Goal: Communication & Community: Answer question/provide support

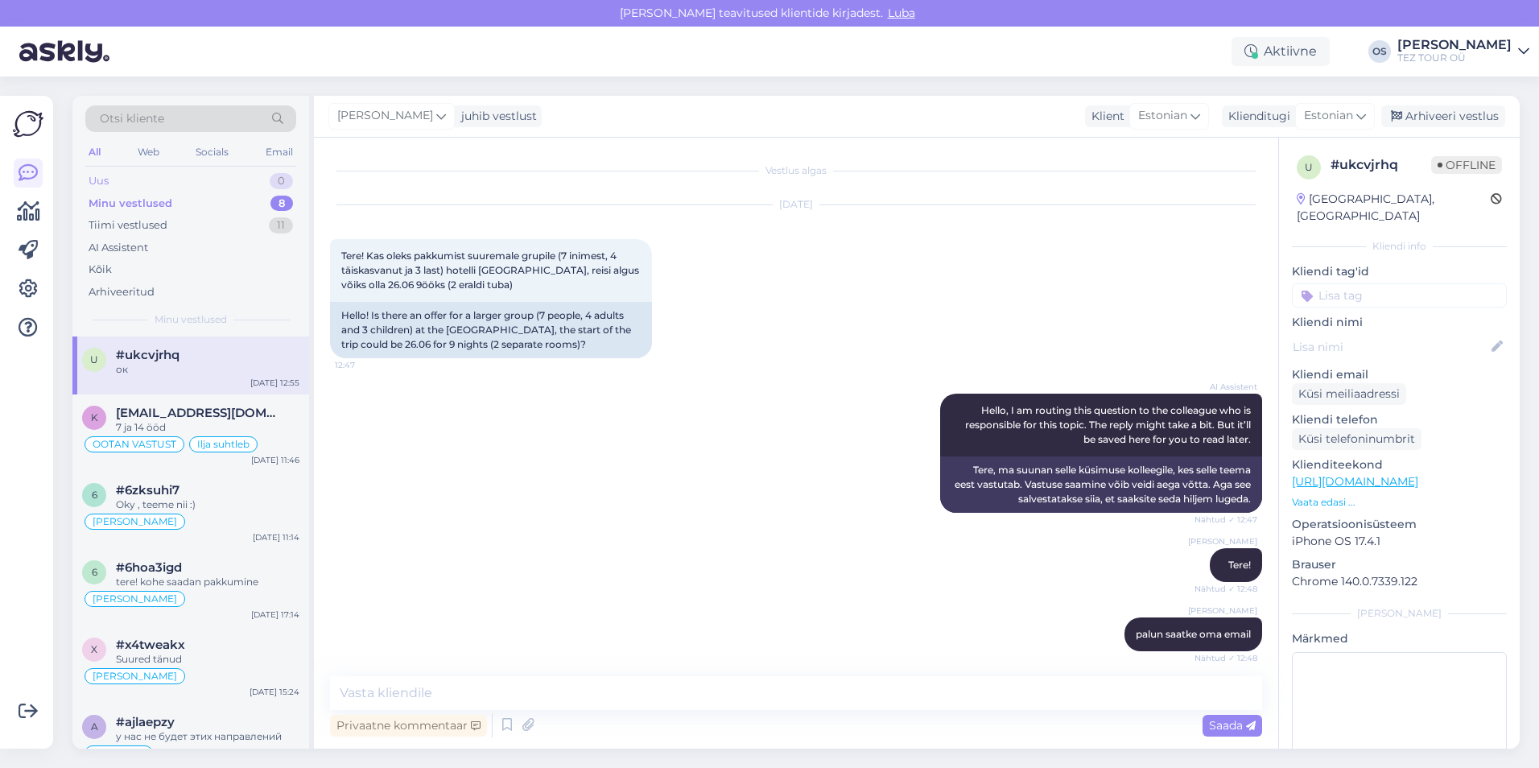
click at [124, 176] on div "Uus 0" at bounding box center [190, 181] width 211 height 23
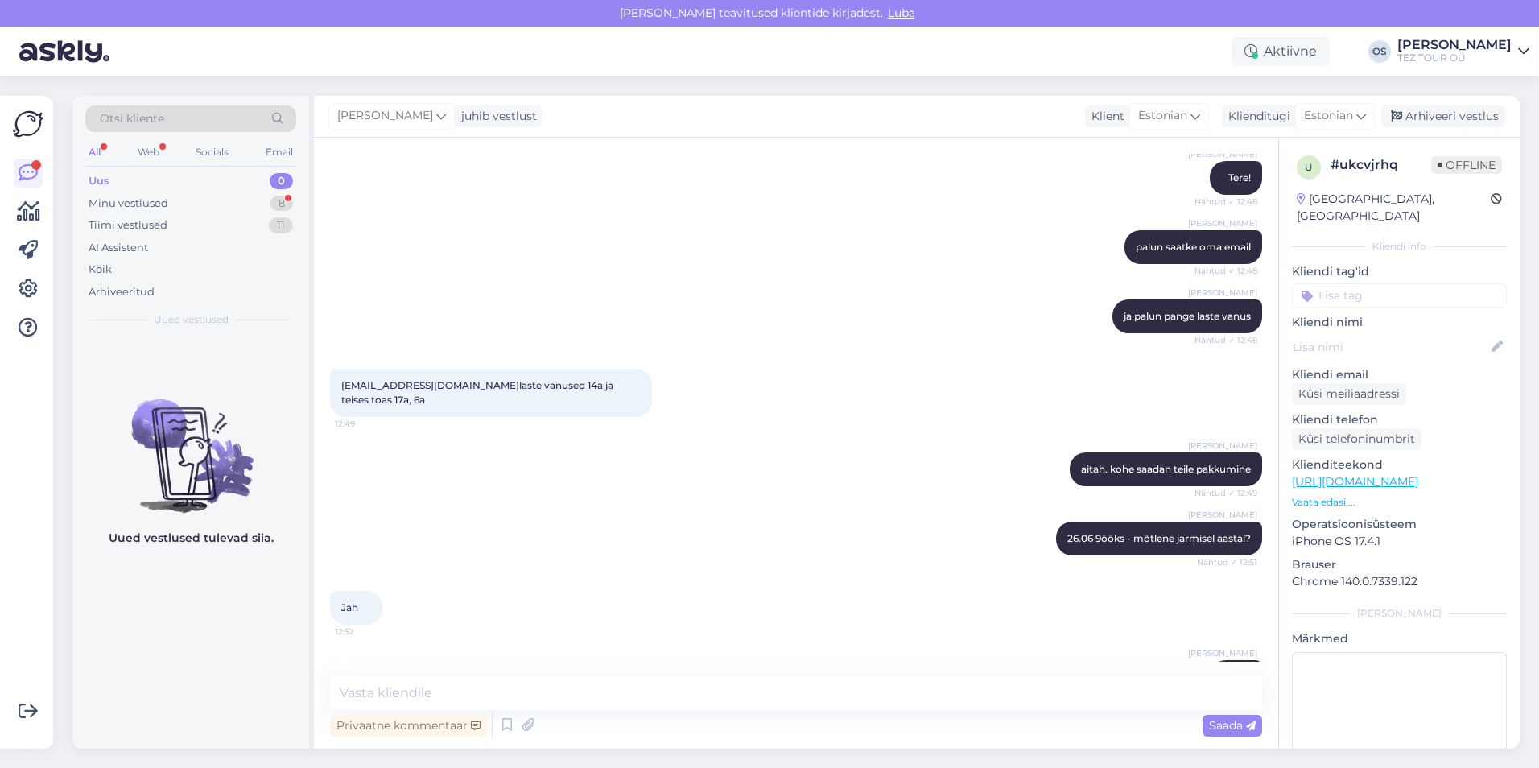
scroll to position [452, 0]
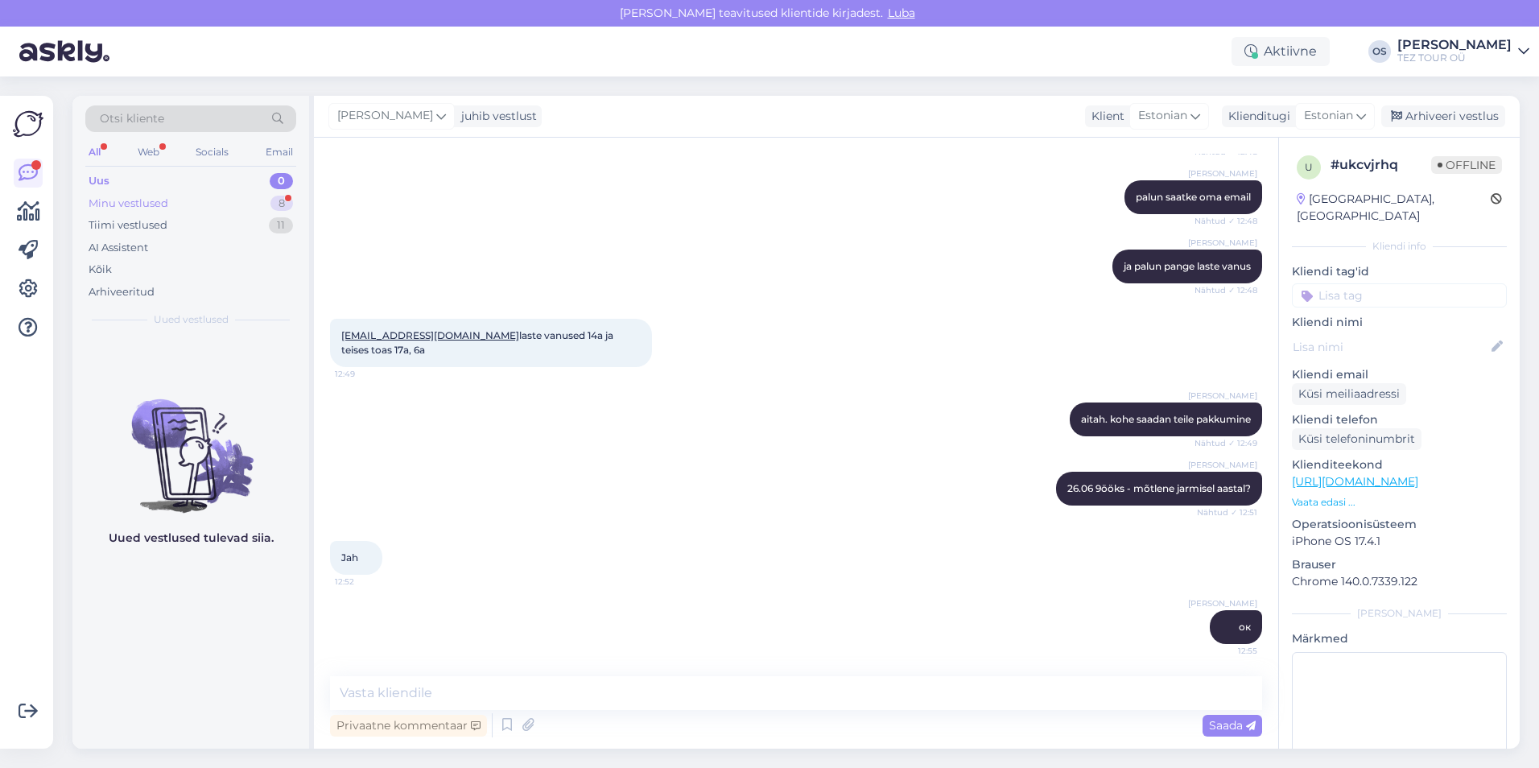
click at [139, 205] on div "Minu vestlused" at bounding box center [129, 204] width 80 height 16
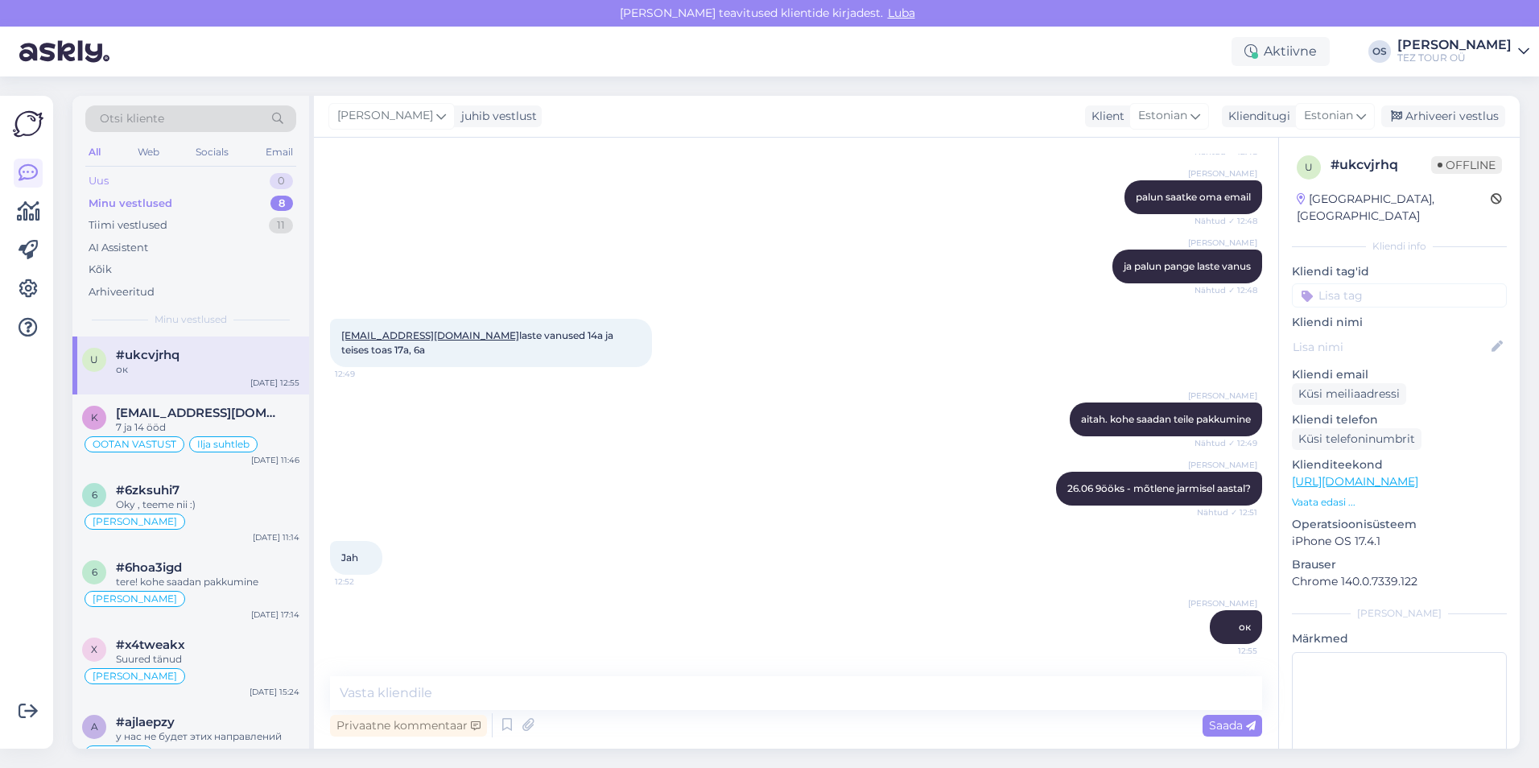
click at [138, 177] on div "Uus 0" at bounding box center [190, 181] width 211 height 23
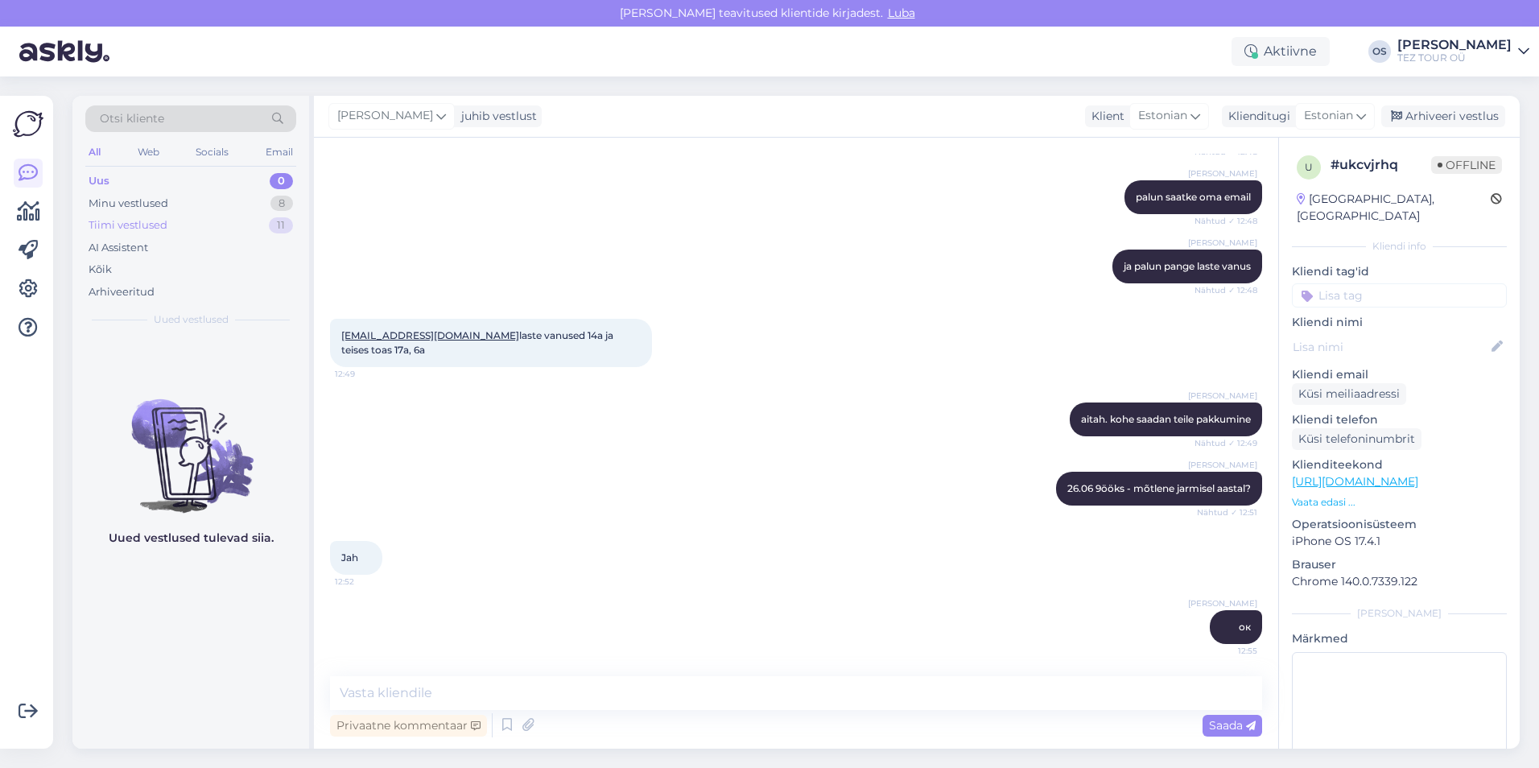
click at [130, 219] on div "Tiimi vestlused" at bounding box center [128, 225] width 79 height 16
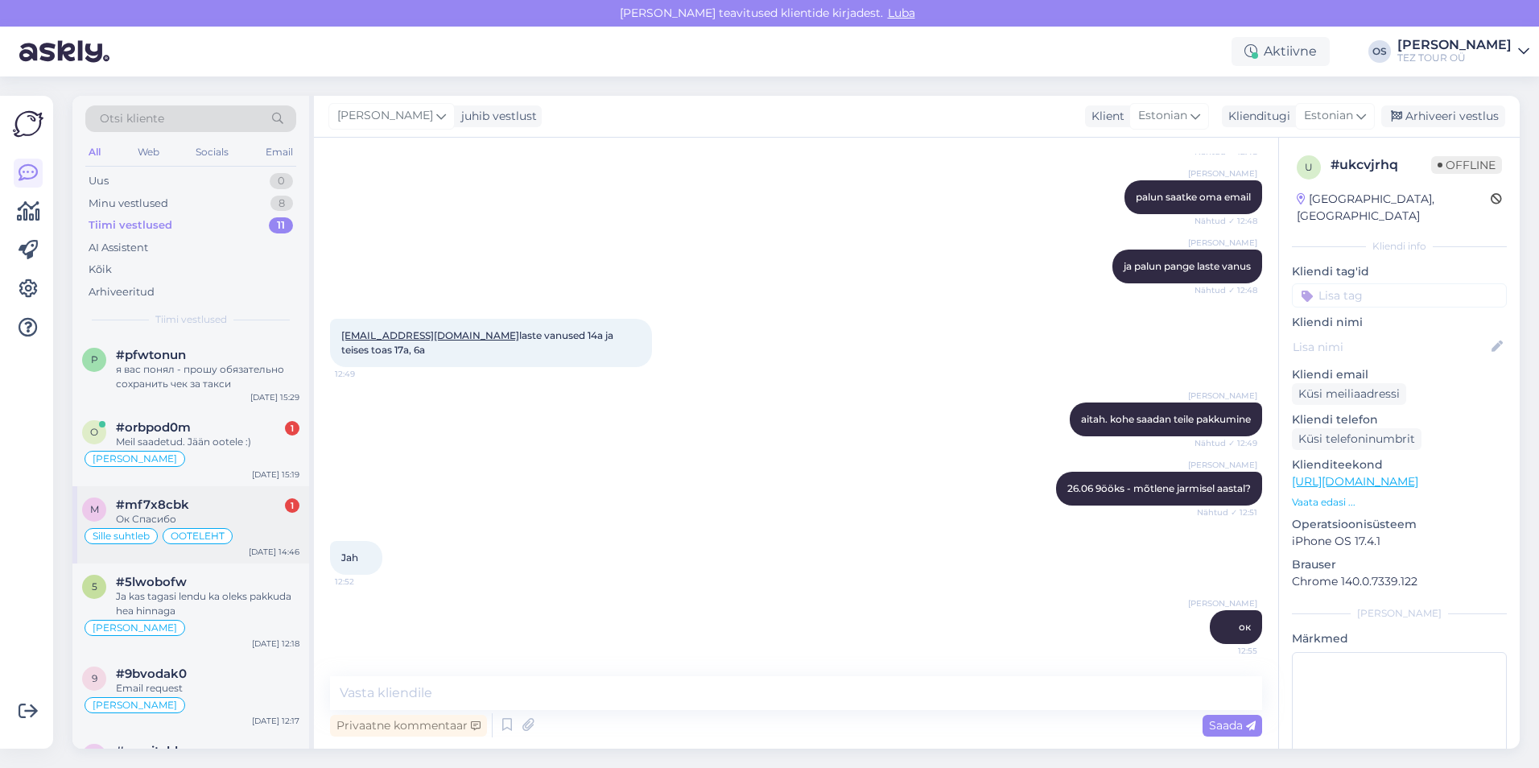
click at [229, 503] on div "#mf7x8cbk 1" at bounding box center [208, 504] width 184 height 14
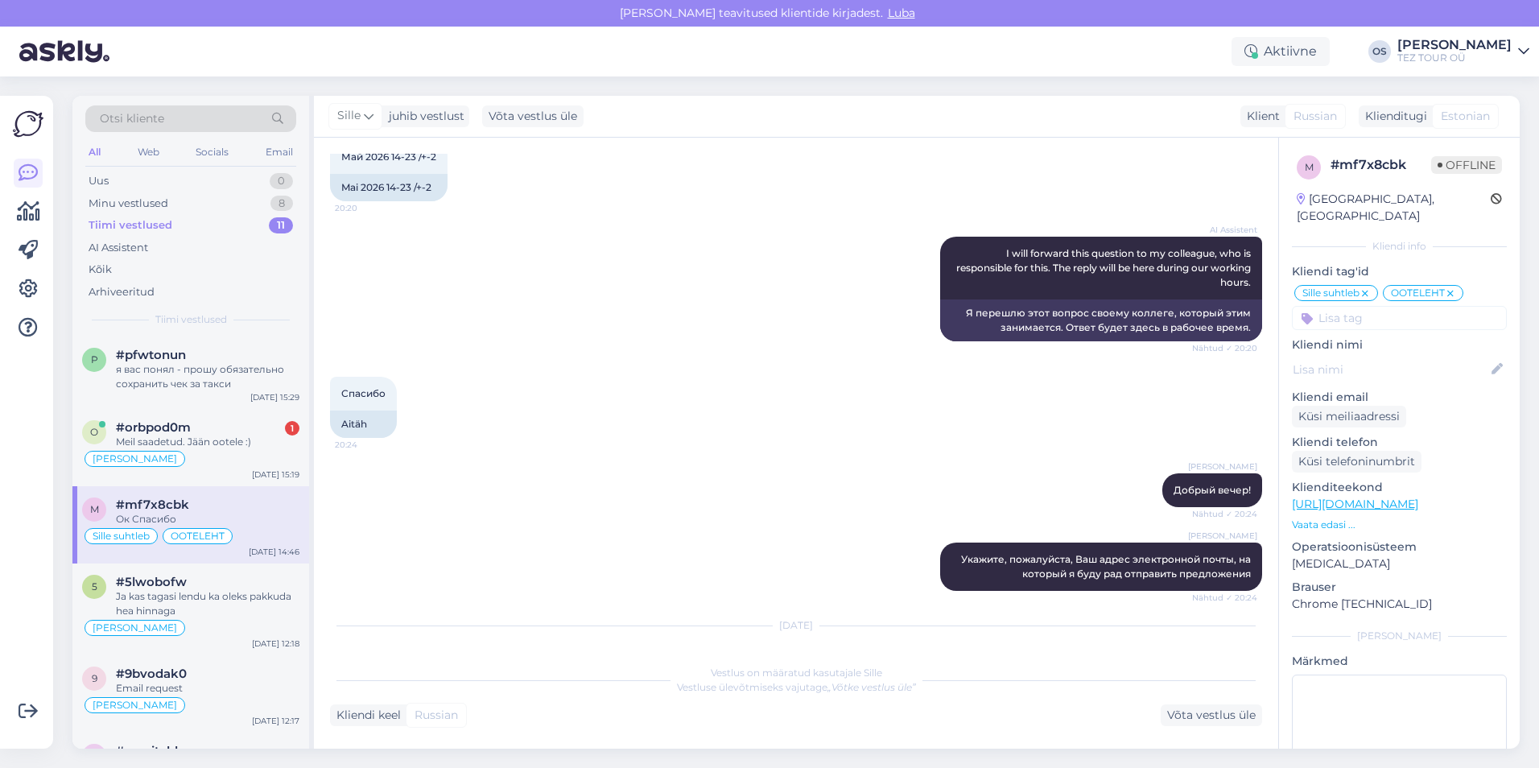
scroll to position [1670, 0]
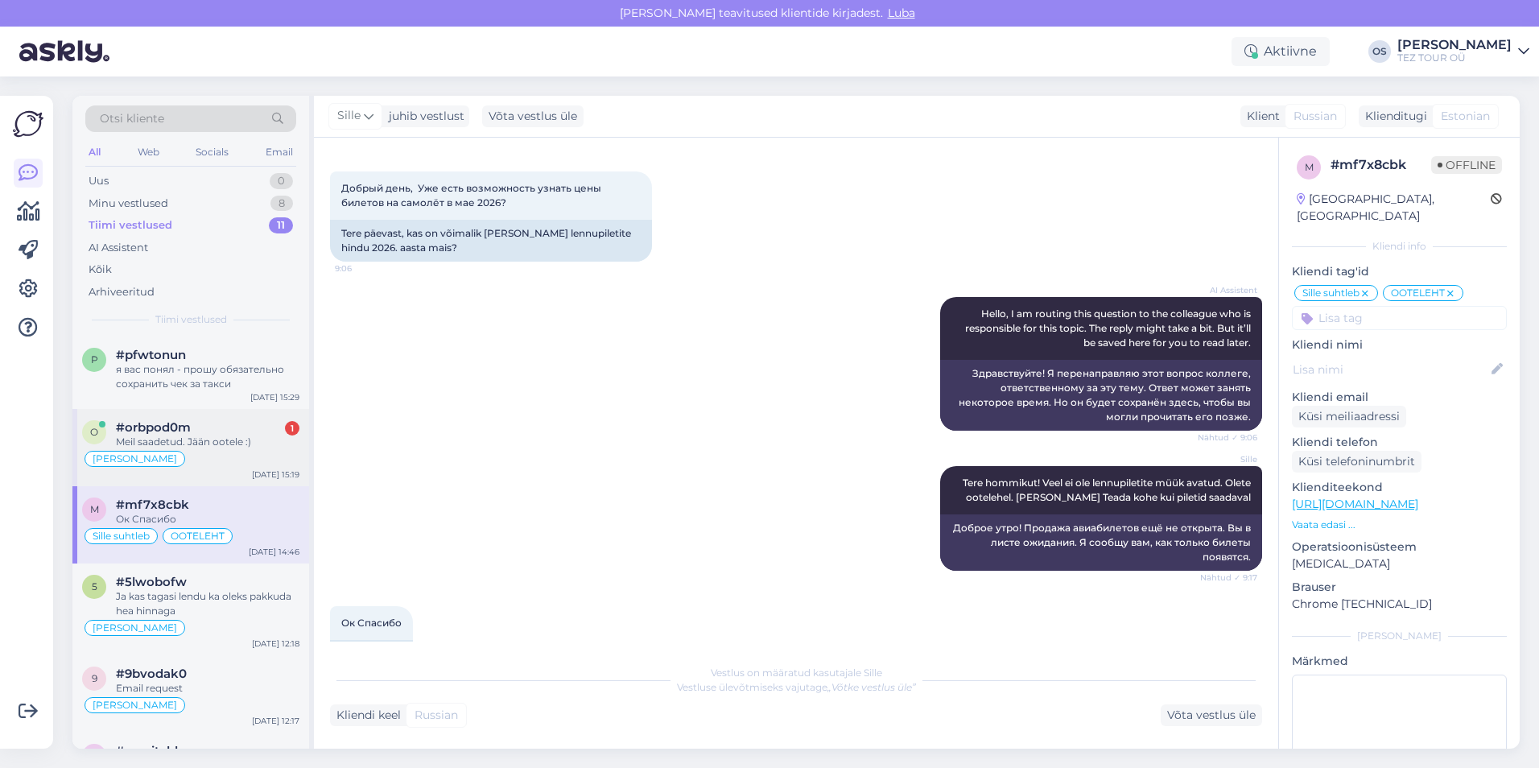
click at [227, 444] on div "Meil saadetud. Jään ootele :)" at bounding box center [208, 442] width 184 height 14
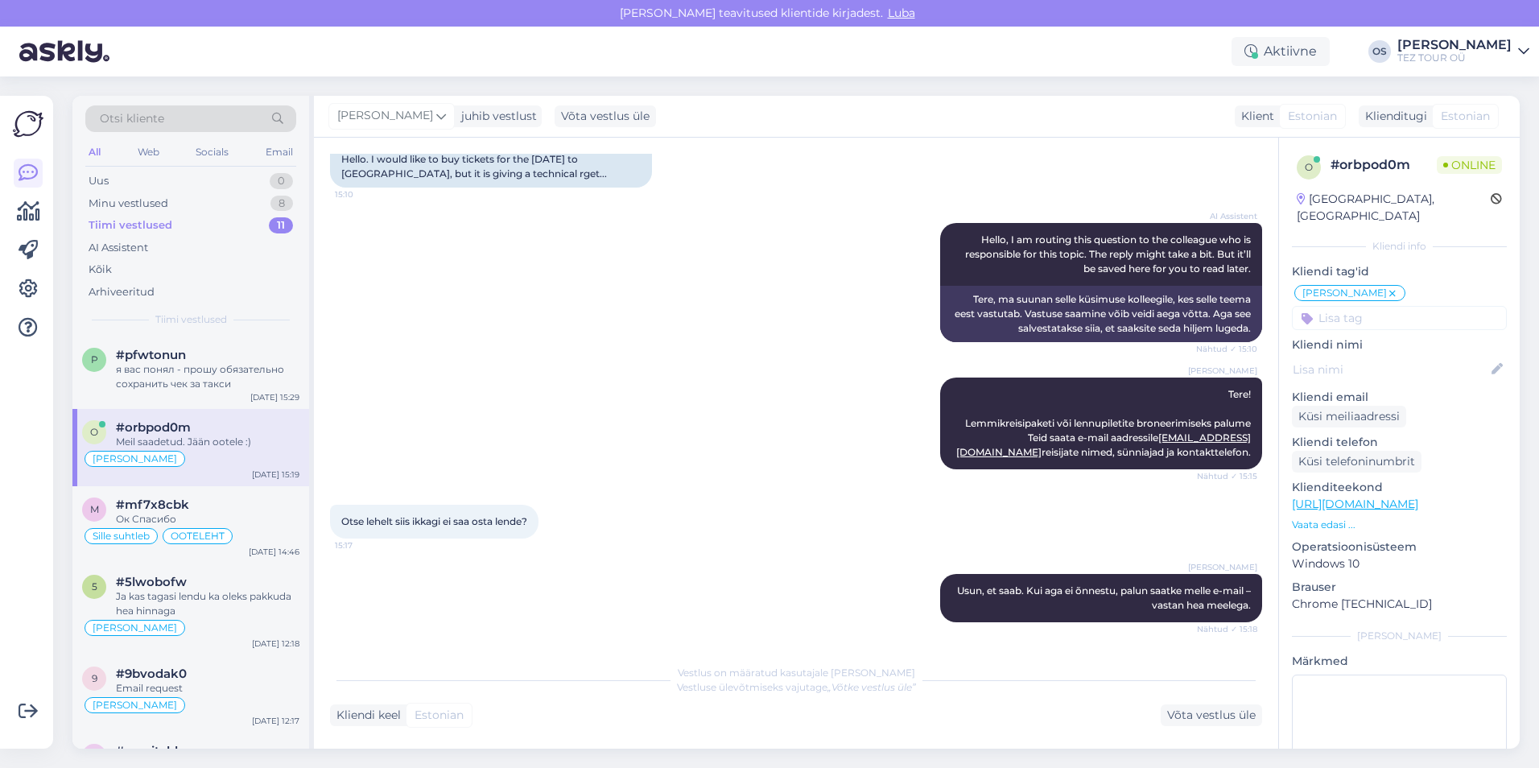
scroll to position [209, 0]
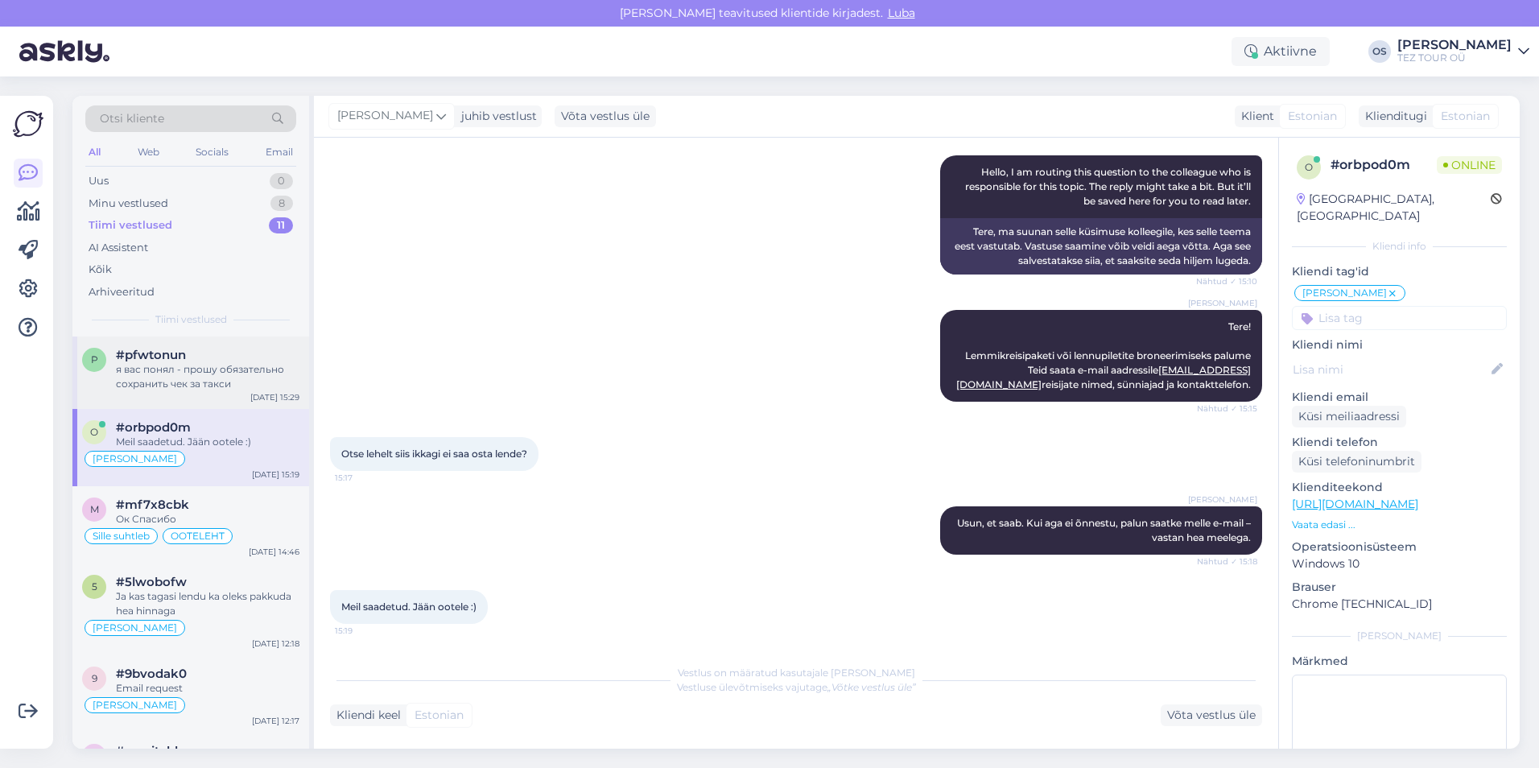
click at [210, 367] on div "я вас понял - прошу обязательно сохранить чек за такси" at bounding box center [208, 376] width 184 height 29
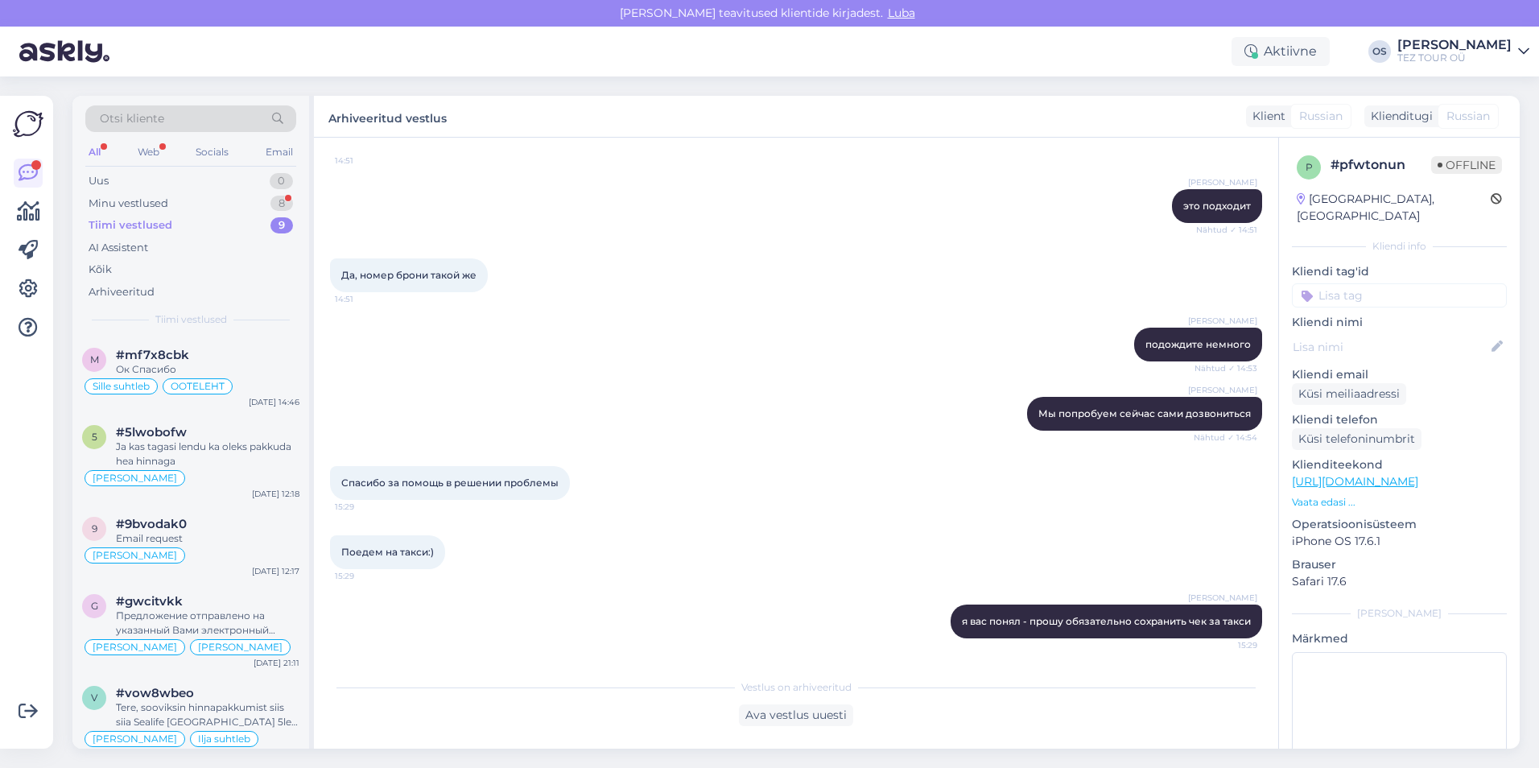
scroll to position [1444, 0]
click at [168, 198] on div "Minu vestlused 8" at bounding box center [190, 203] width 211 height 23
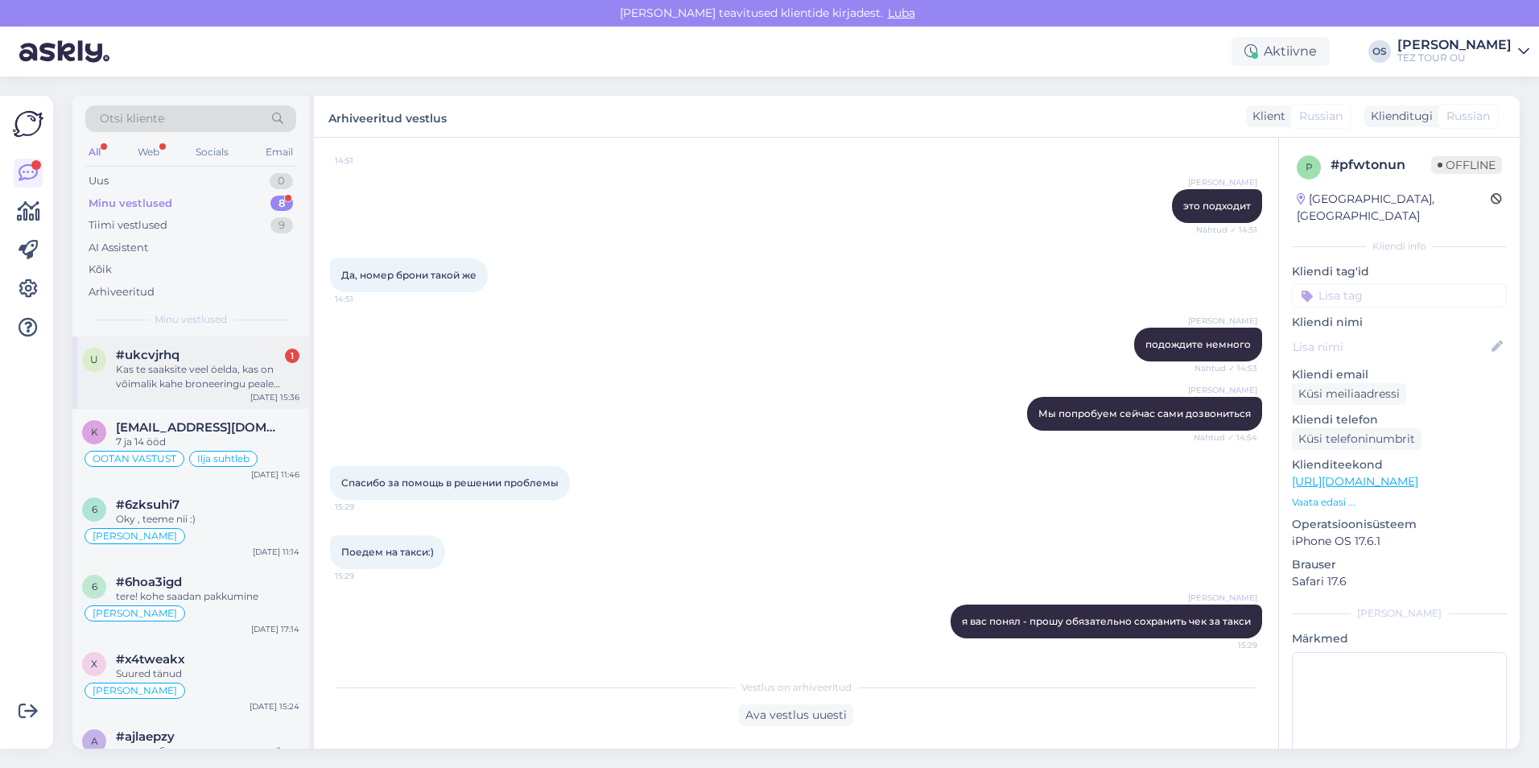
click at [212, 370] on div "Kas te saaksite veel öelda, kas on võimalik kahe broneeringu peale tellida ühin…" at bounding box center [208, 376] width 184 height 29
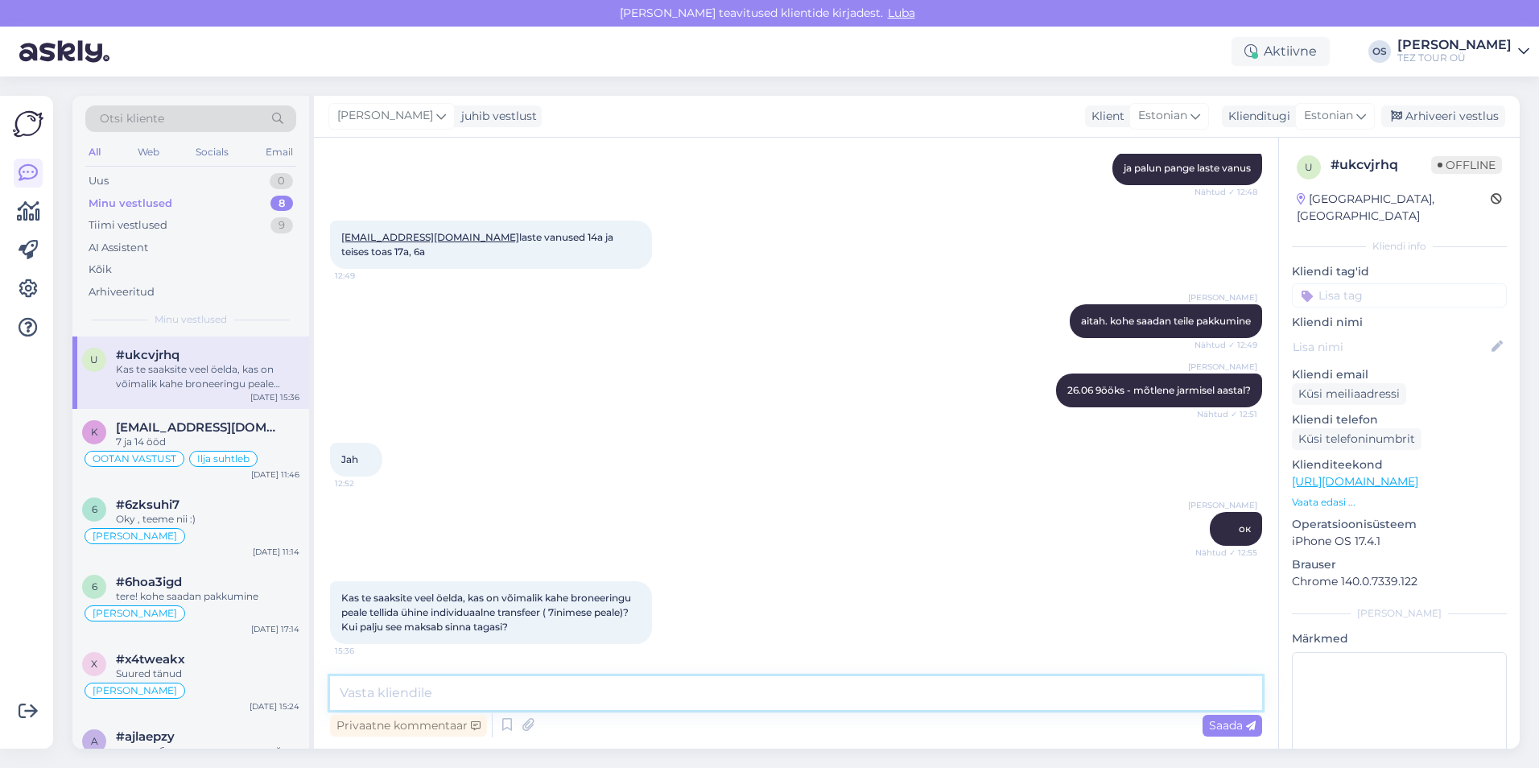
click at [460, 699] on textarea at bounding box center [796, 693] width 932 height 34
type textarea "jah, see on ikka võimalik, ma saadan teile pakkumine"
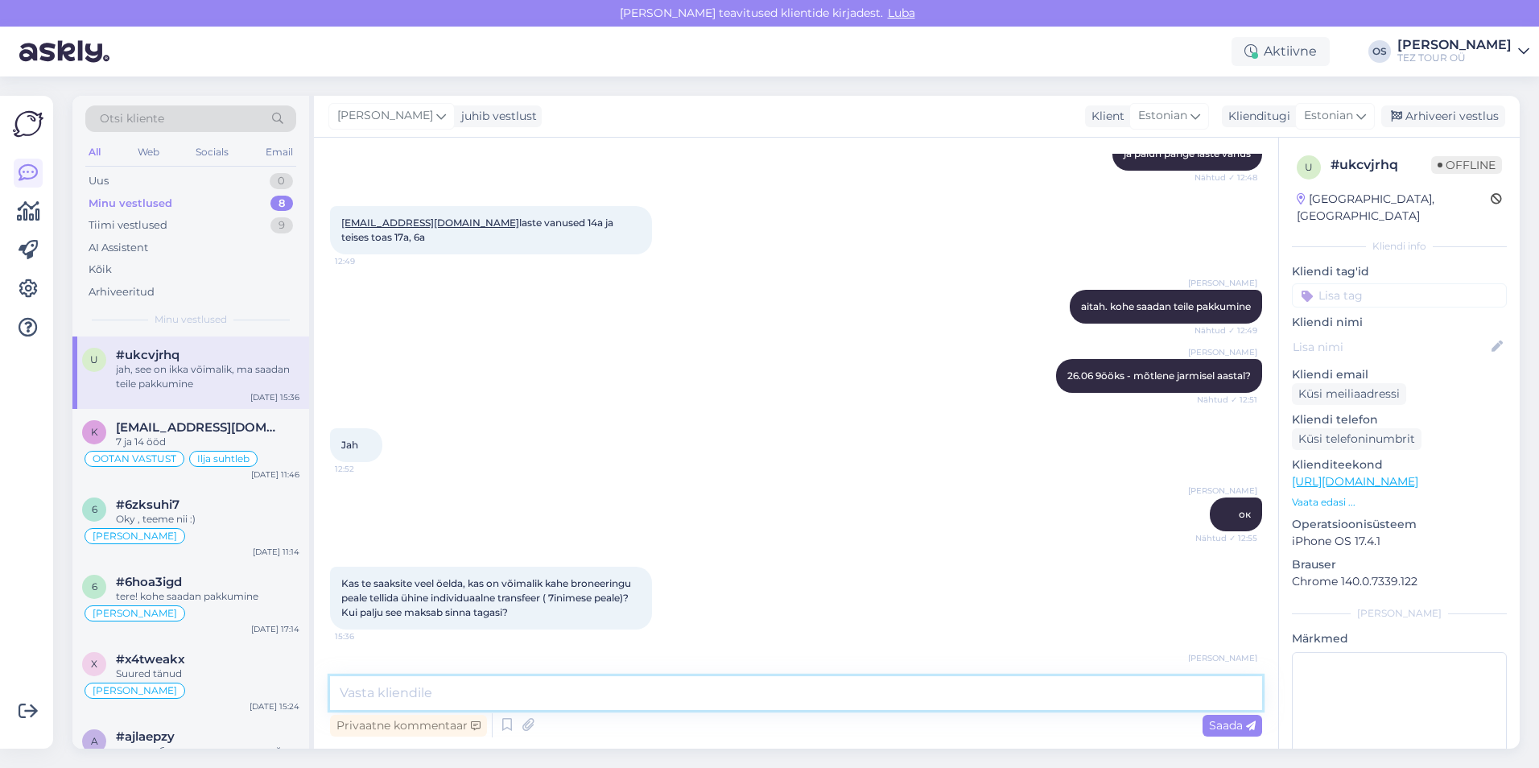
scroll to position [619, 0]
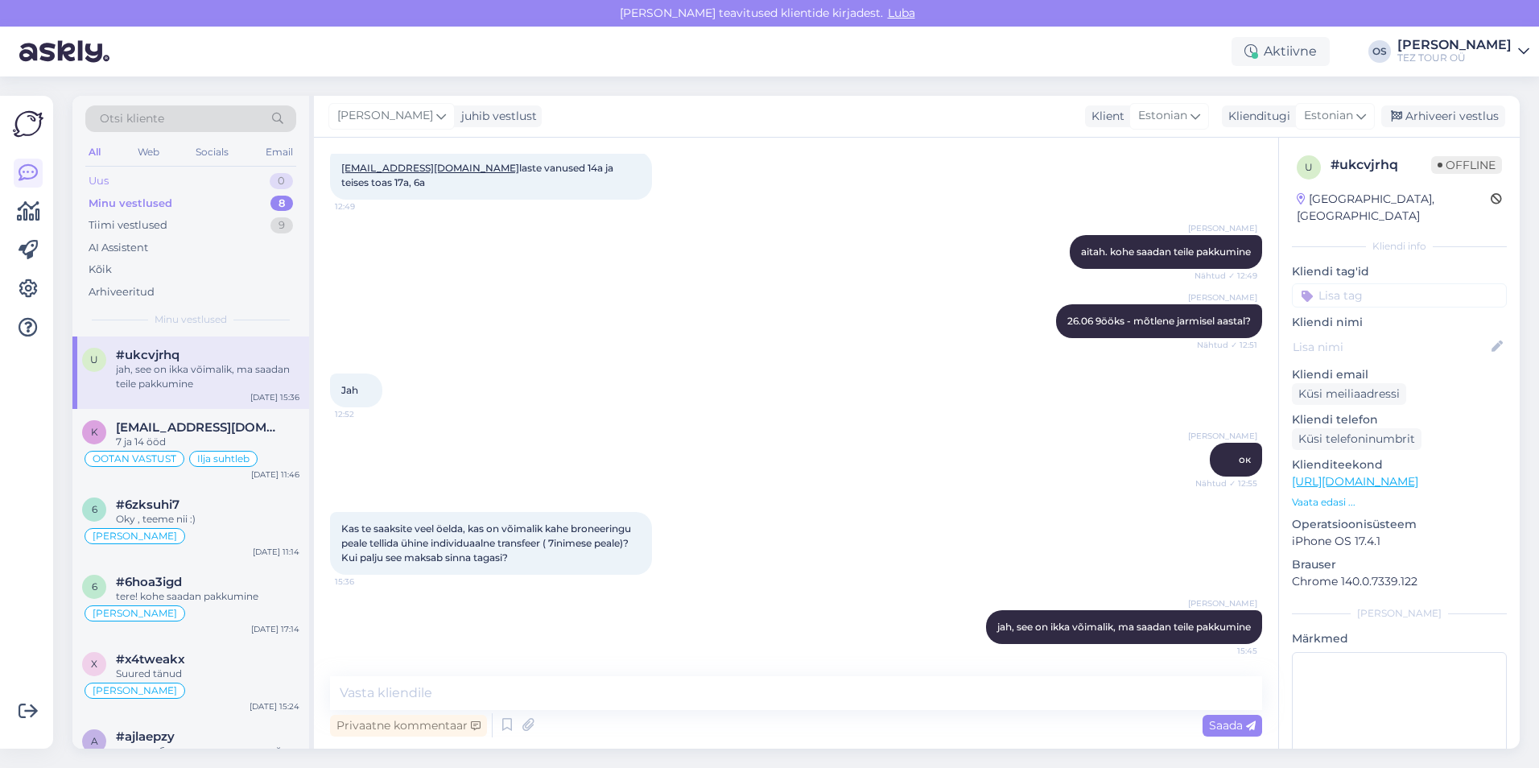
click at [172, 179] on div "Uus 0" at bounding box center [190, 181] width 211 height 23
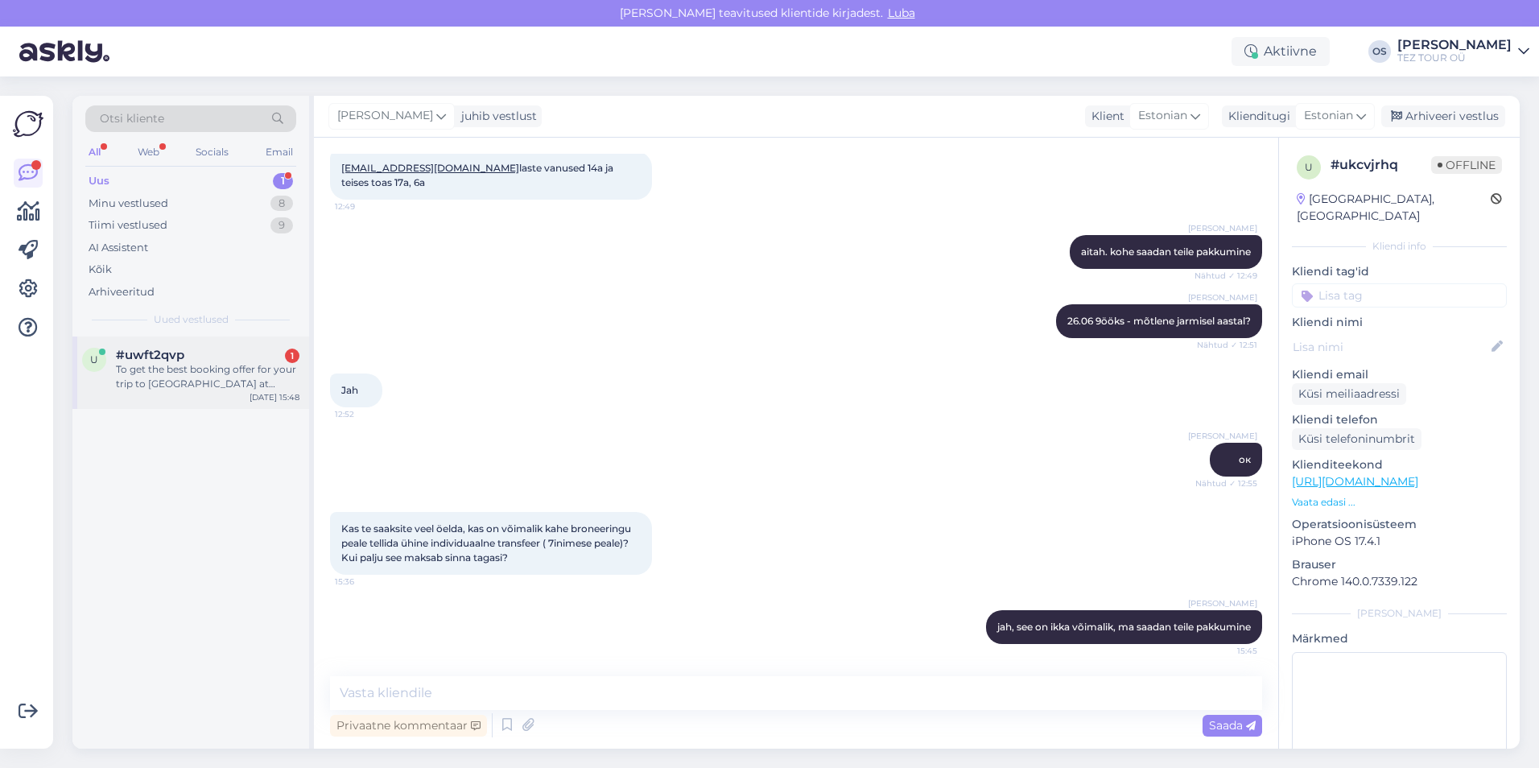
click at [183, 374] on div "To get the best booking offer for your trip to [GEOGRAPHIC_DATA] at [GEOGRAPHIC…" at bounding box center [208, 376] width 184 height 29
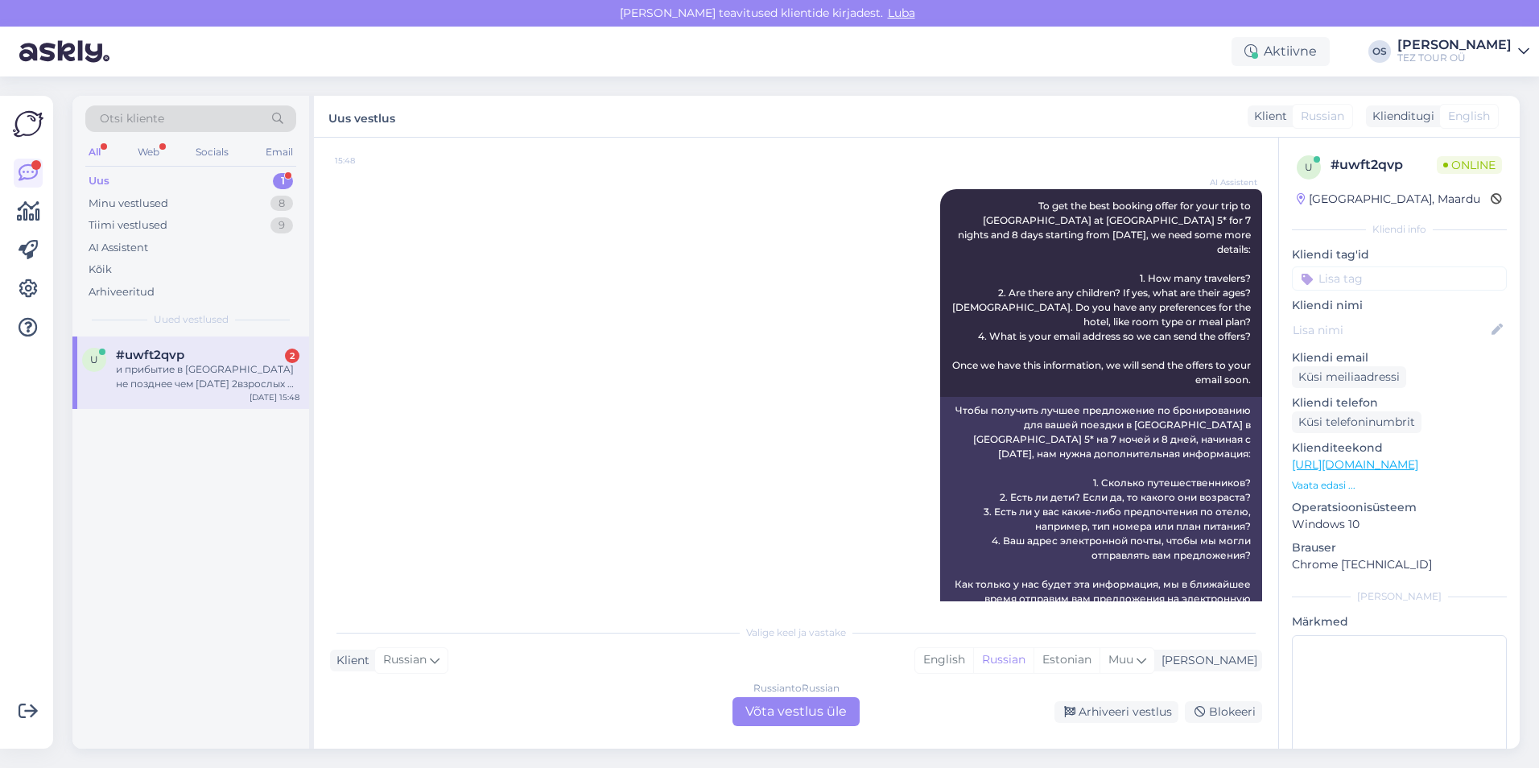
scroll to position [446, 0]
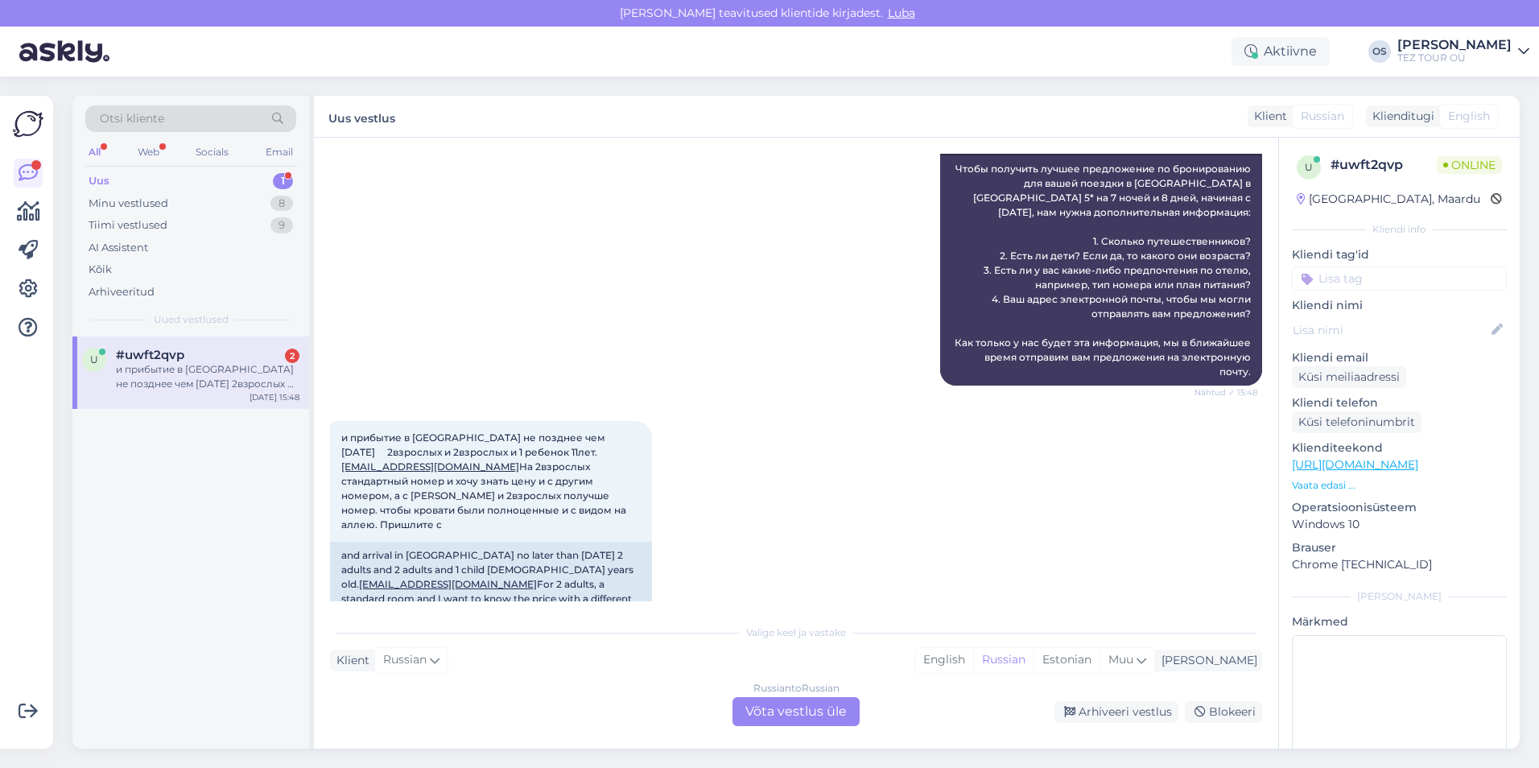
click at [813, 711] on div "Russian to Russian Võta vestlus üle" at bounding box center [796, 711] width 127 height 29
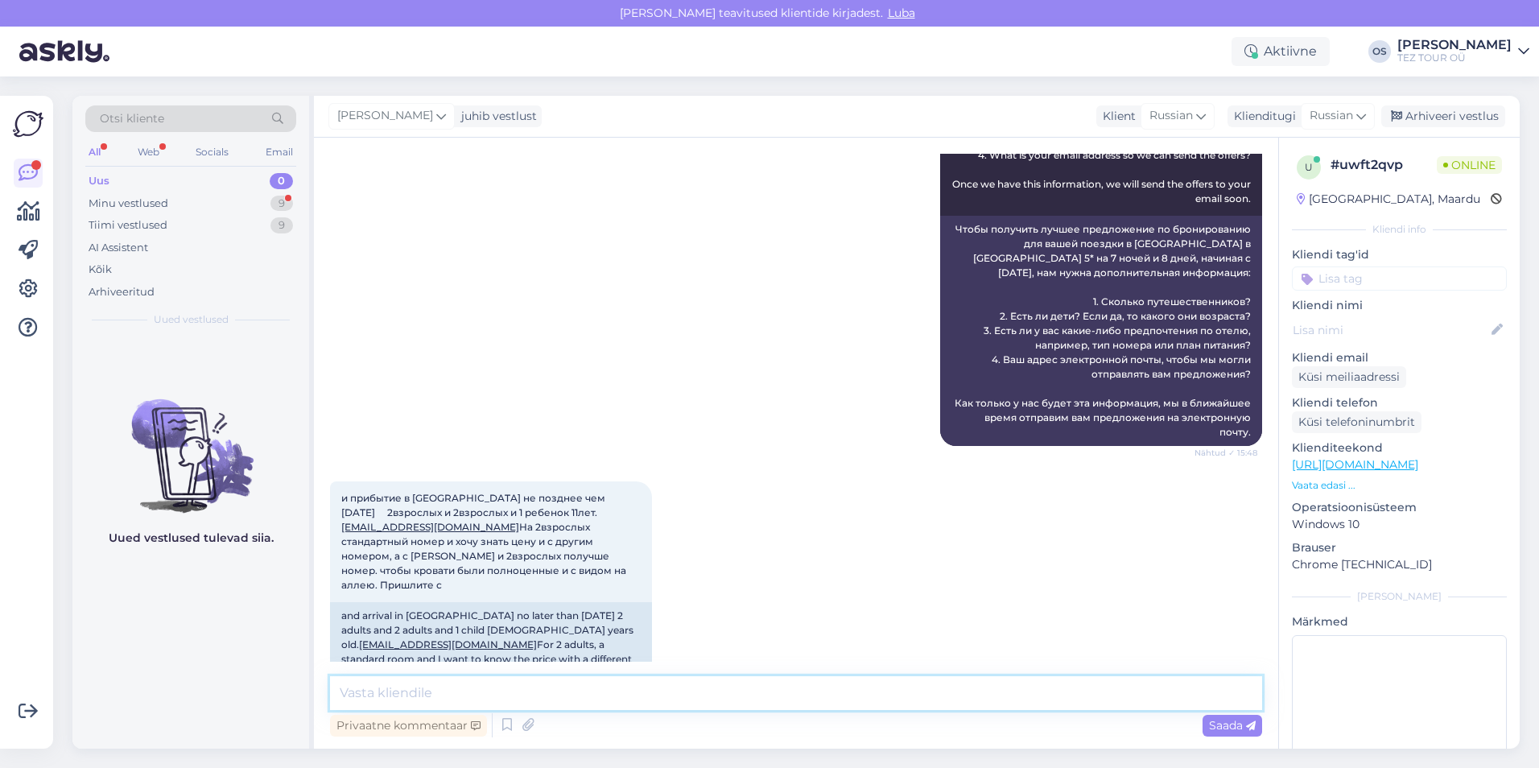
click at [454, 687] on textarea at bounding box center [796, 693] width 932 height 34
click at [454, 686] on textarea at bounding box center [796, 693] width 932 height 34
type textarea "добрый день, вышлю вам предложение на email"
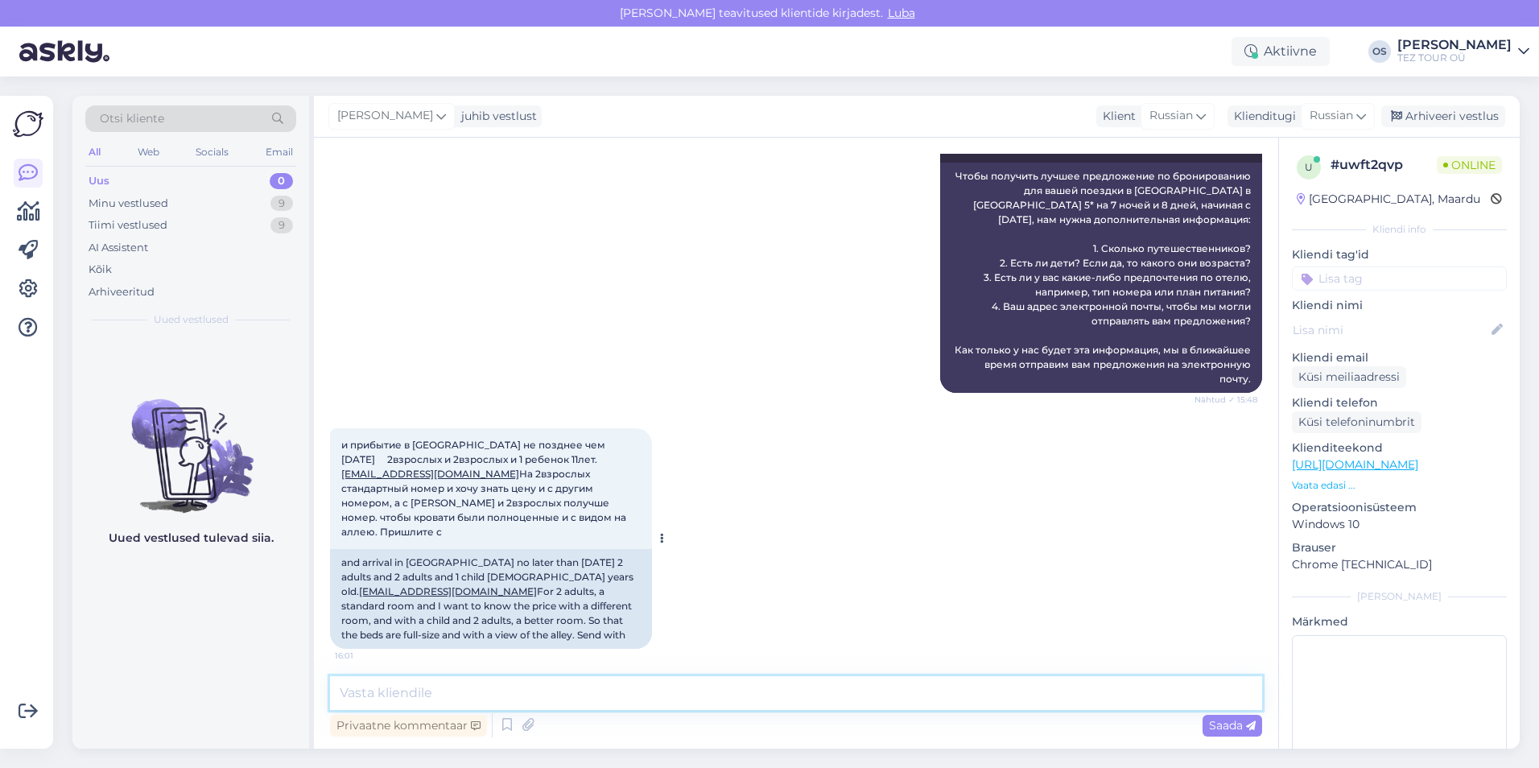
scroll to position [455, 0]
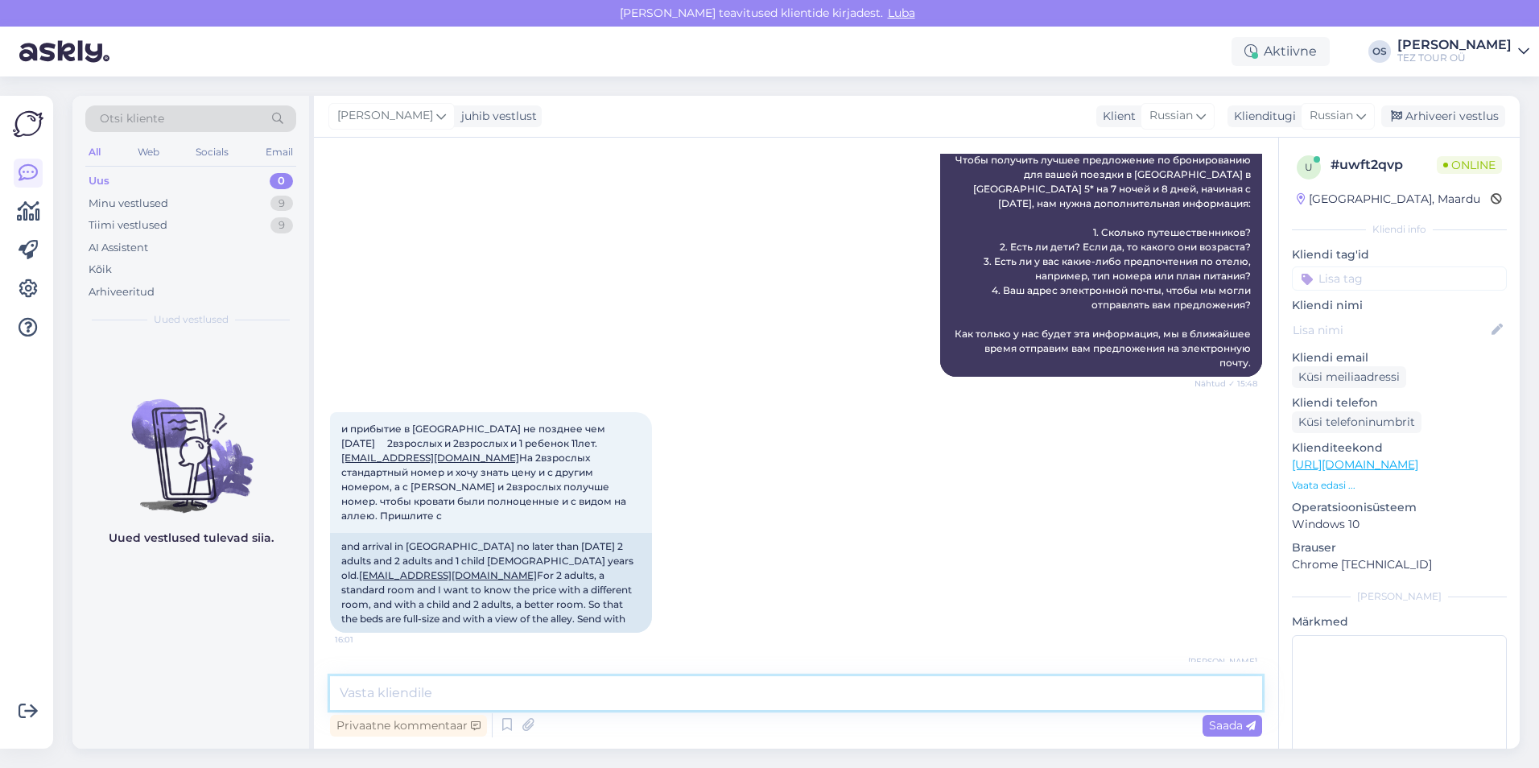
click at [452, 697] on textarea at bounding box center [796, 693] width 932 height 34
click at [451, 683] on textarea at bounding box center [796, 693] width 932 height 34
type textarea "данного отеля- у нас нет"
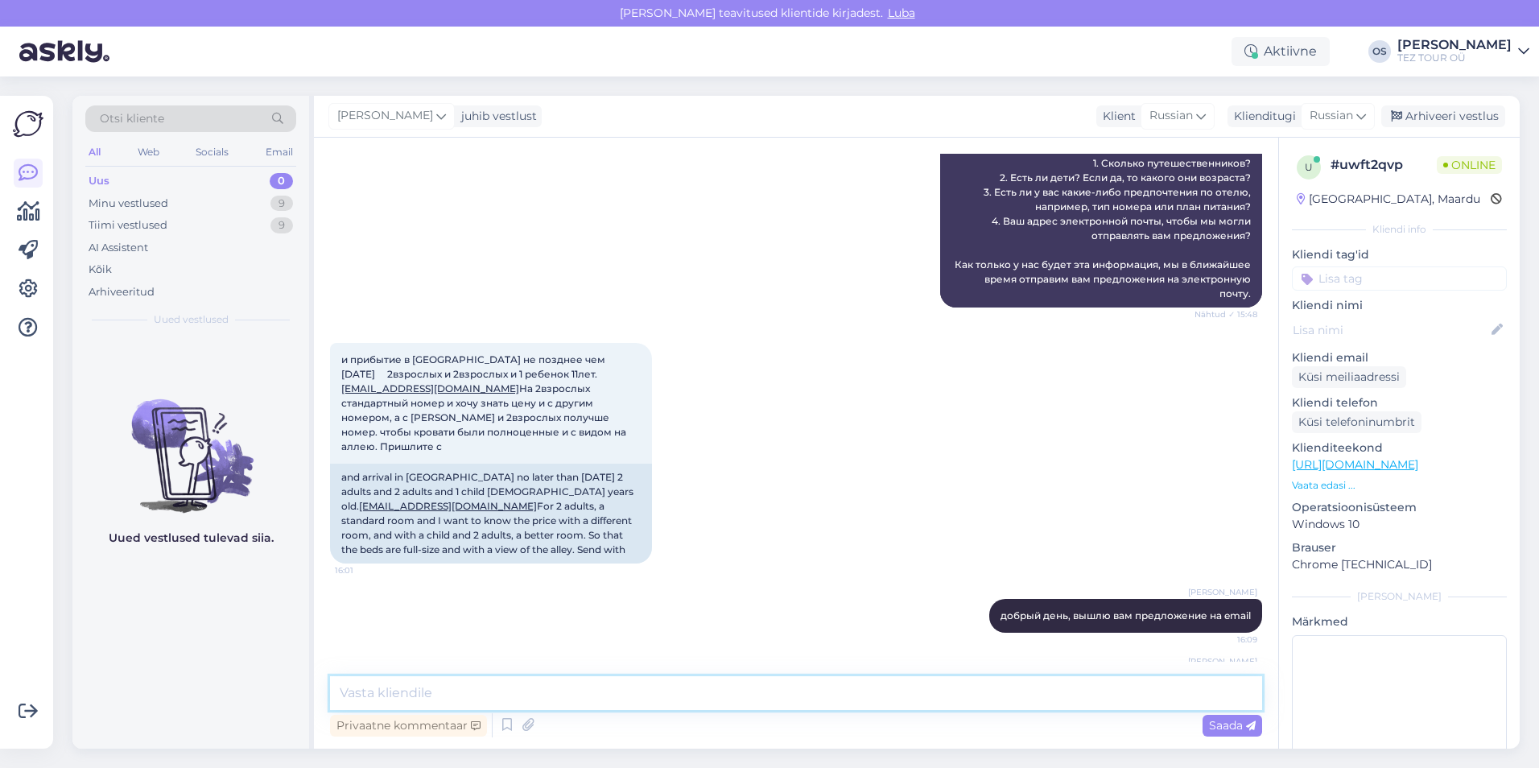
click at [431, 687] on textarea at bounding box center [796, 693] width 932 height 34
click at [534, 692] on textarea "могу предложить вам вылет на 7 дней/ 6 ночей" at bounding box center [796, 693] width 932 height 34
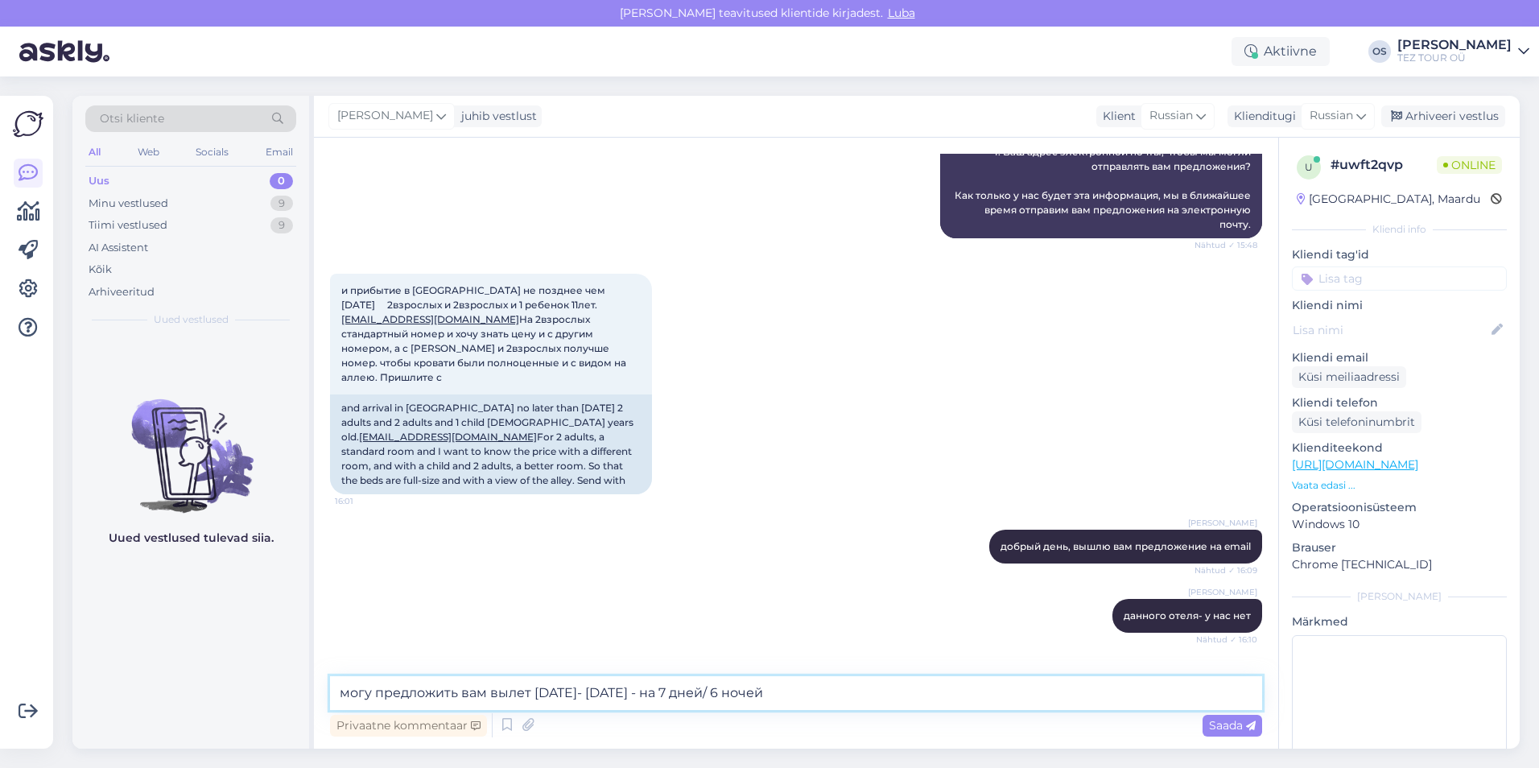
click at [824, 688] on textarea "могу предложить вам вылет [DATE]- [DATE] - на 7 дней/ 6 ночей" at bounding box center [796, 693] width 932 height 34
click at [781, 695] on textarea "могу предложить вам вылет [DATE]- [DATE] - на 7 дней/ 6 ночей , другие отели" at bounding box center [796, 693] width 932 height 34
type textarea "могу предложить вам вылет [DATE]- [DATE] - на 7 дней/ 6 ночей , но другие отели"
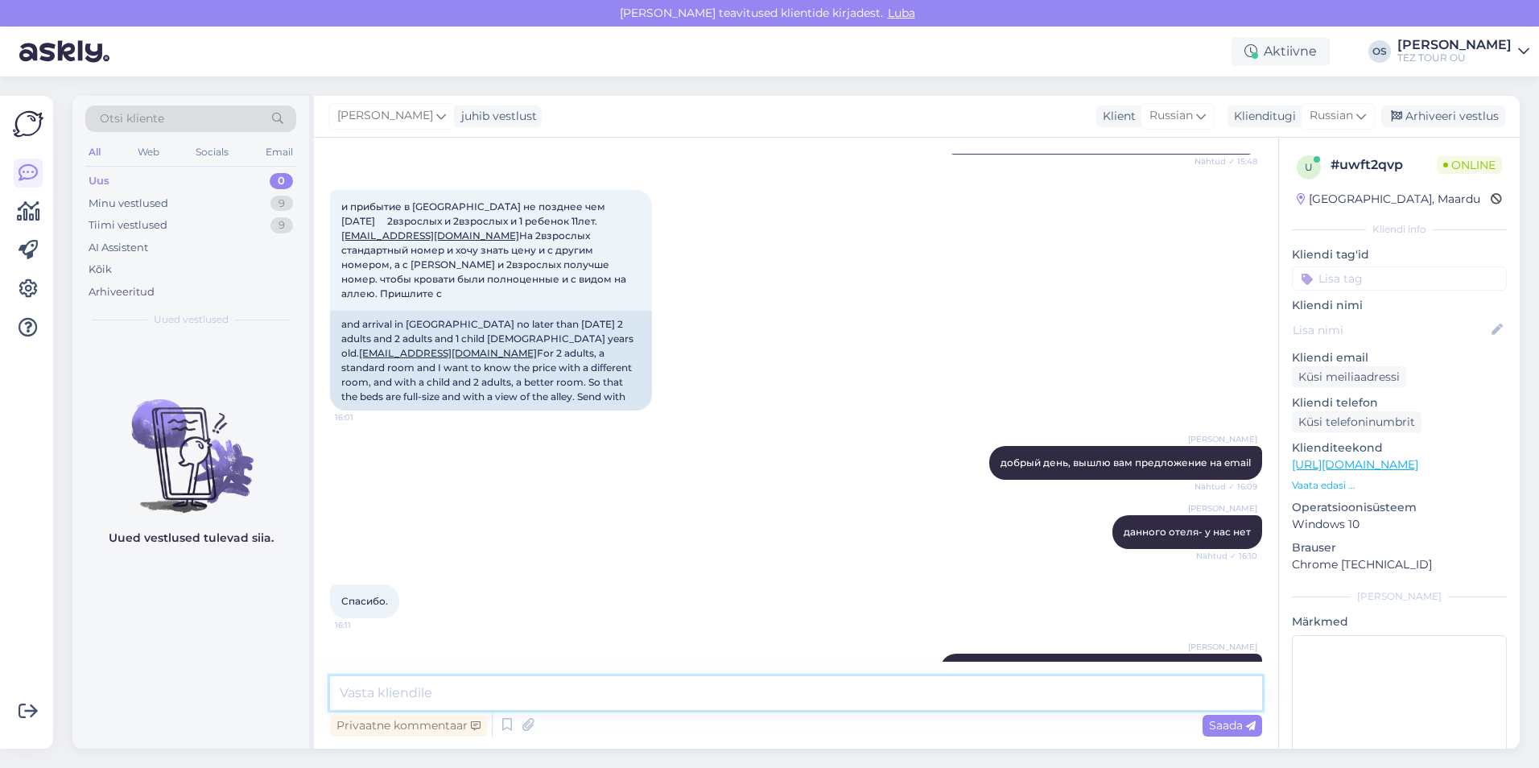
click at [350, 691] on textarea at bounding box center [796, 693] width 932 height 34
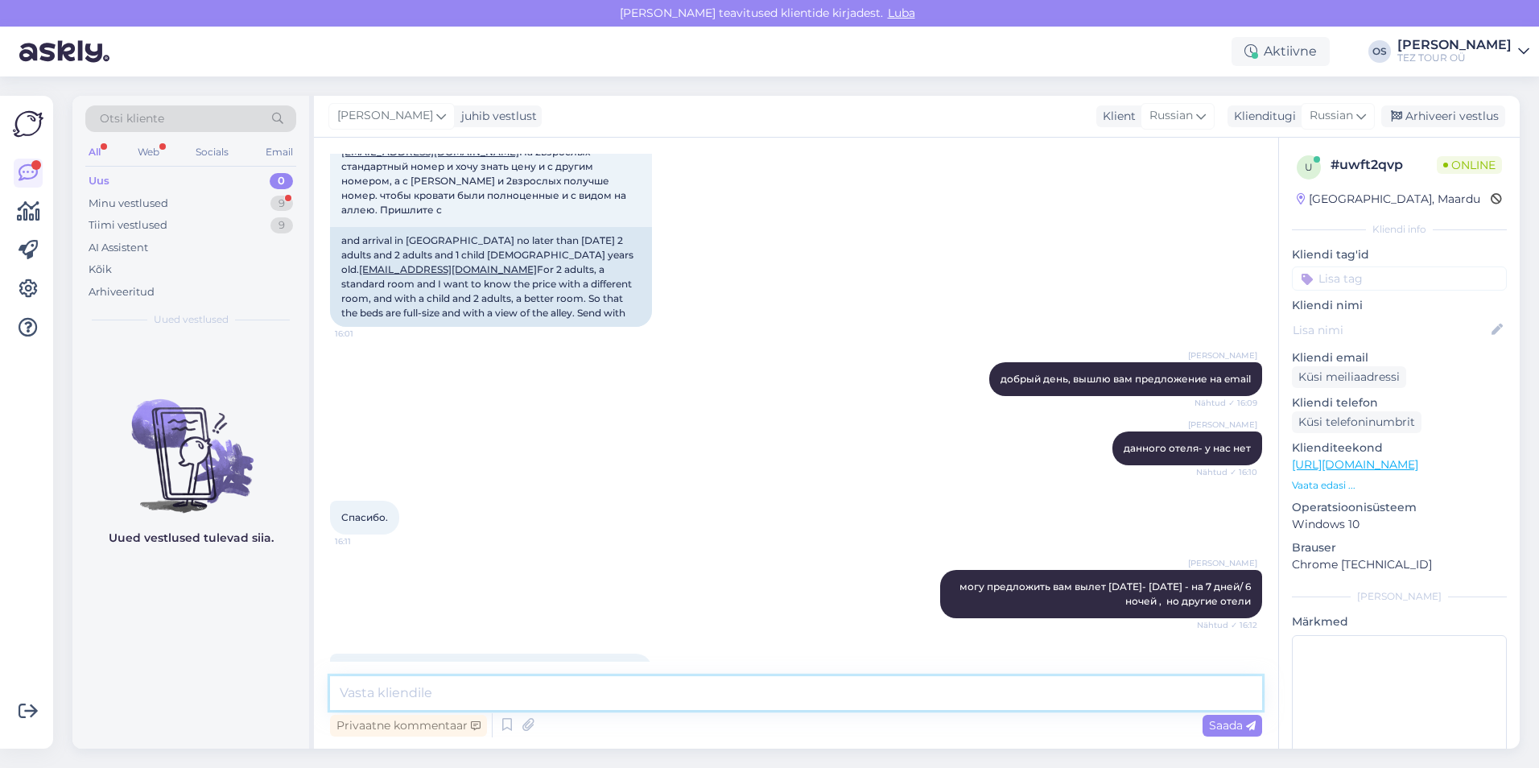
click at [437, 691] on textarea at bounding box center [796, 693] width 932 height 34
click at [715, 695] on textarea "скажите, а в какой бюджет на двоих, вы хотели бы удлоэится?" at bounding box center [796, 693] width 932 height 34
type textarea "скажите, а в какой бюджет на двоих, вы хотели бы удложится?"
click at [824, 680] on textarea "скажите, а в какой бюджет на двоих, вы хотели бы удложится?" at bounding box center [796, 693] width 932 height 34
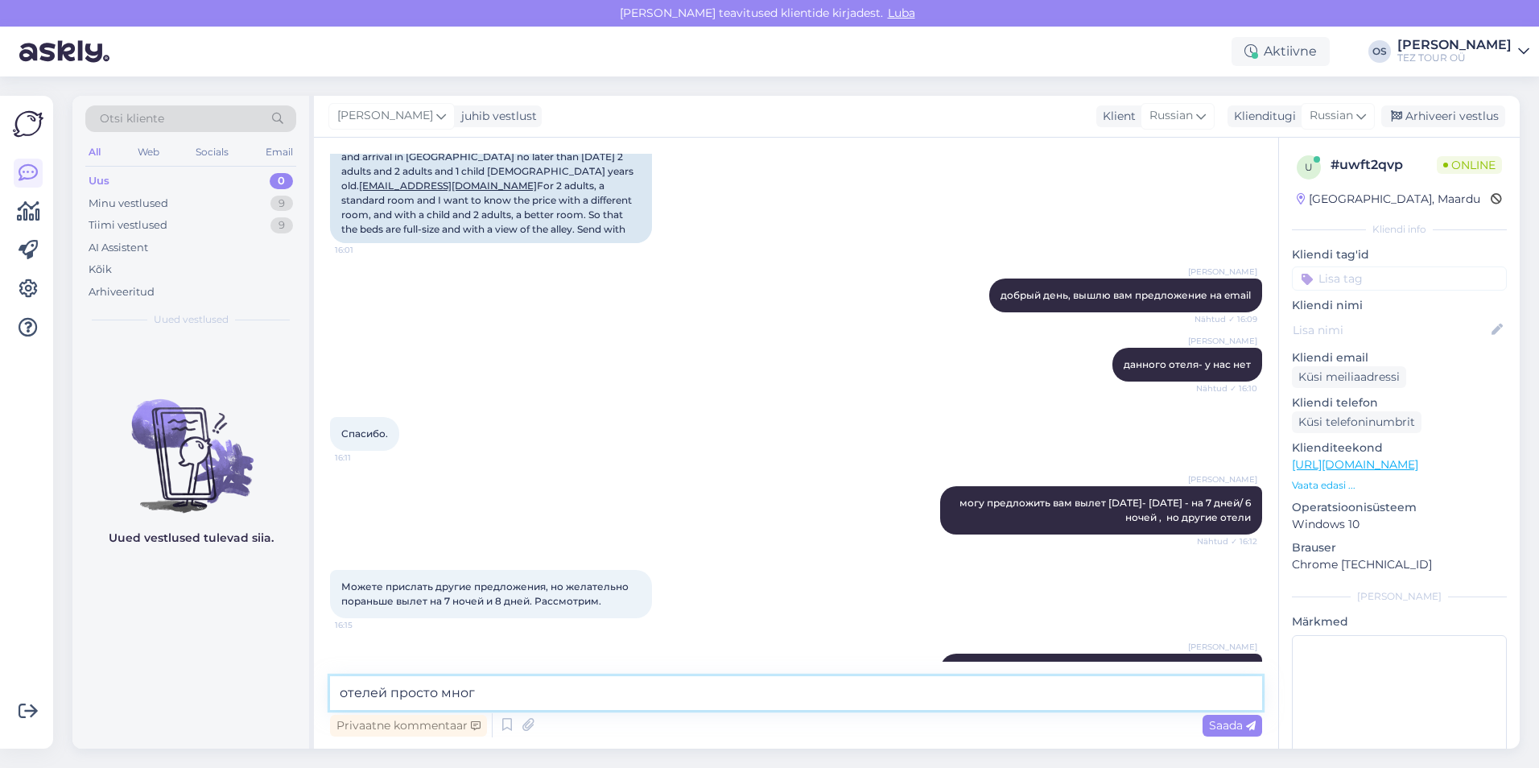
type textarea "отелей просто много"
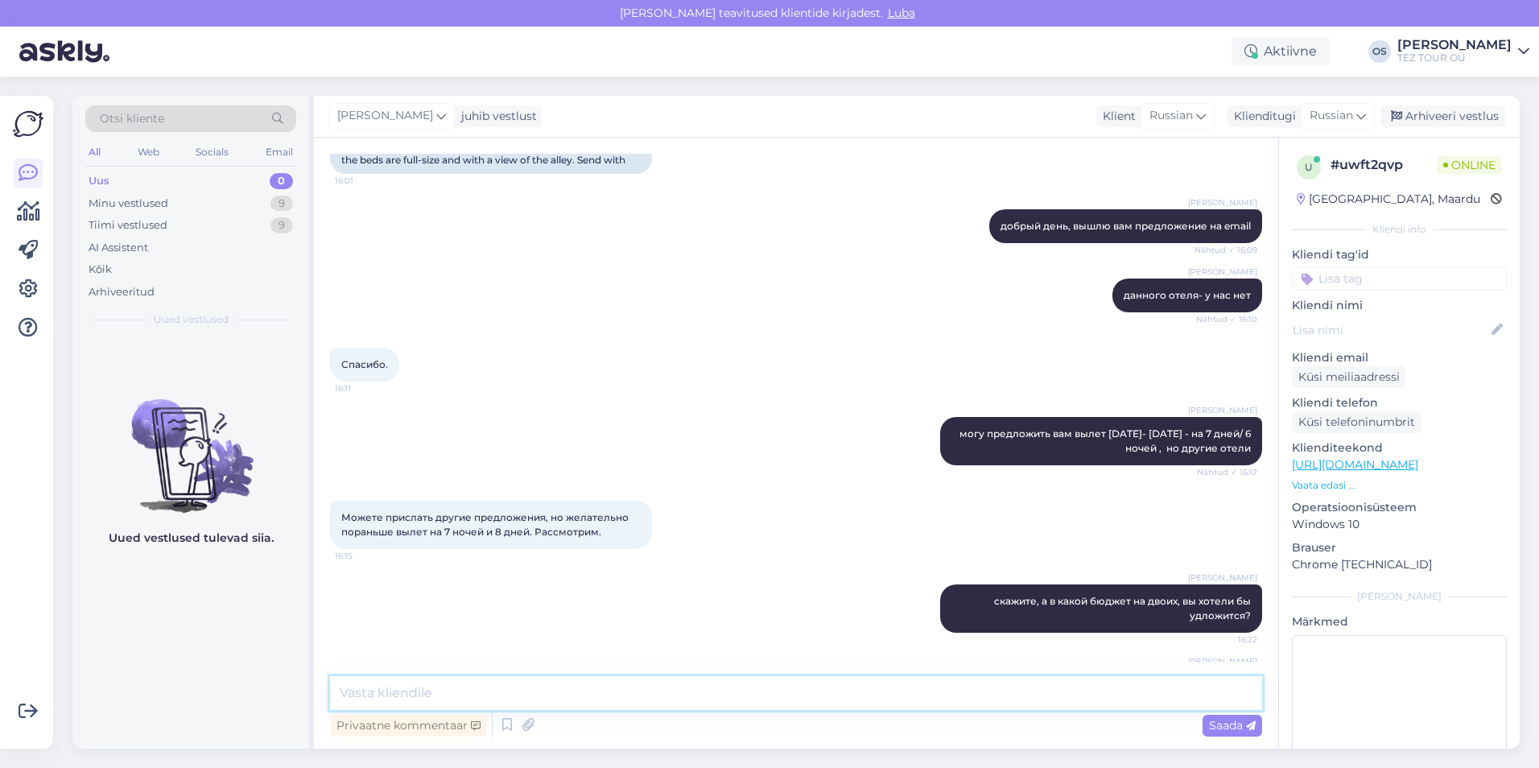
scroll to position [431, 0]
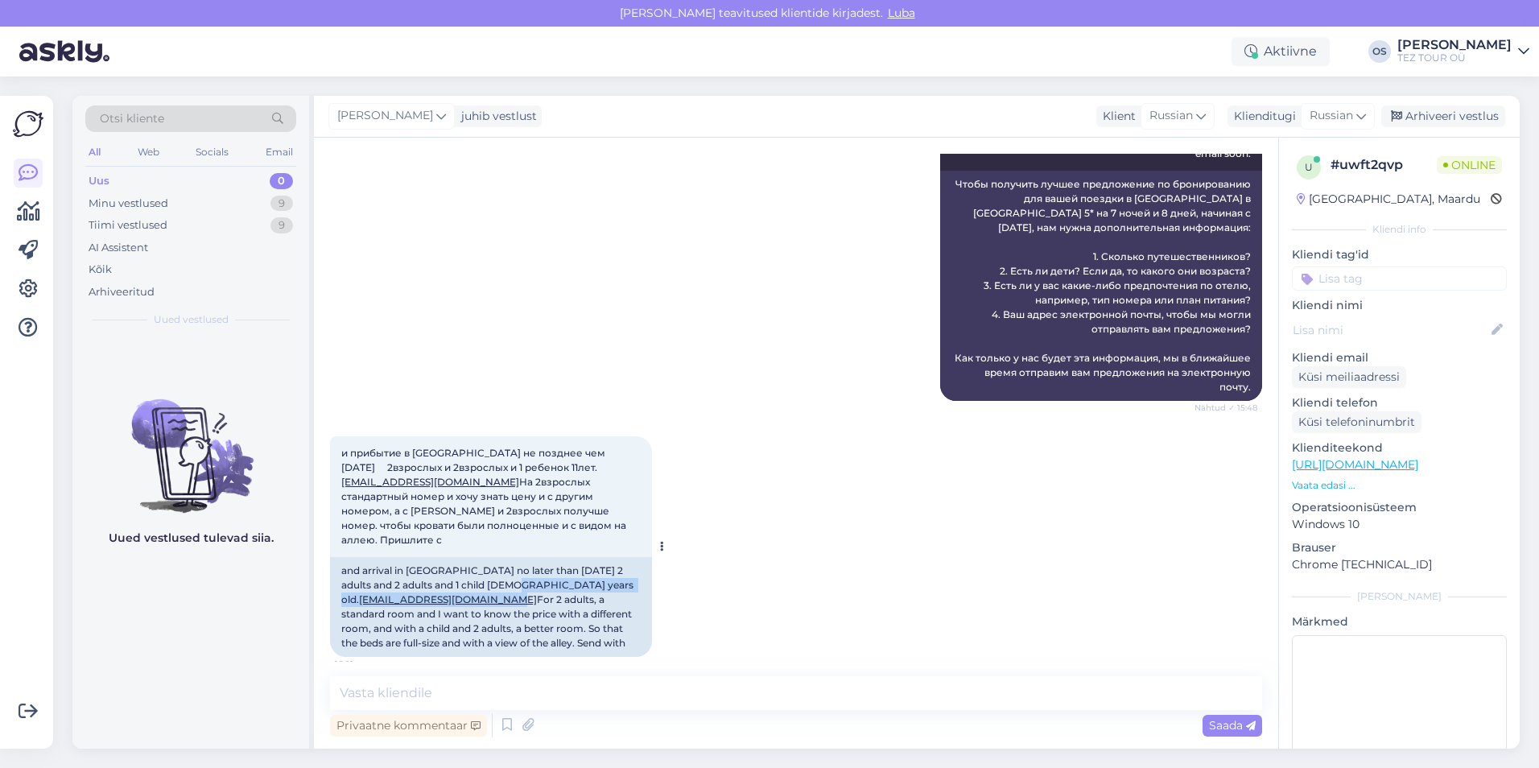
drag, startPoint x: 487, startPoint y: 523, endPoint x: 623, endPoint y: 523, distance: 136.0
click at [623, 557] on div "and arrival in [GEOGRAPHIC_DATA] no later than [DATE] 2 adults and 2 adults and…" at bounding box center [491, 607] width 322 height 100
drag, startPoint x: 623, startPoint y: 523, endPoint x: 615, endPoint y: 520, distance: 8.7
copy div "[EMAIL_ADDRESS][DOMAIN_NAME]"
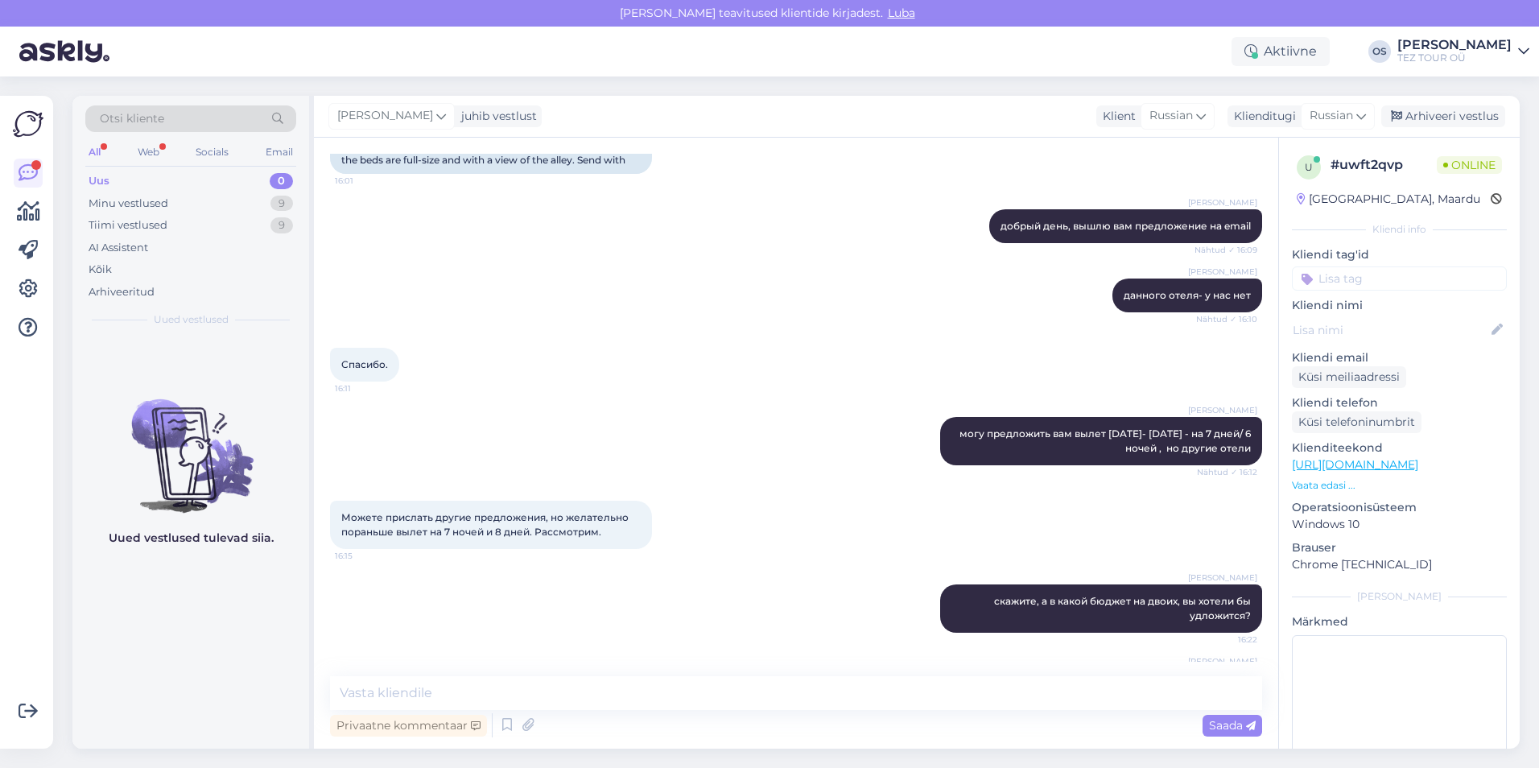
click at [134, 169] on div "Otsi kliente All Web Socials Email Uus 0 Minu vestlused 9 Tiimi vestlused 9 AI …" at bounding box center [190, 216] width 237 height 241
click at [148, 179] on div "Uus 0" at bounding box center [190, 181] width 211 height 23
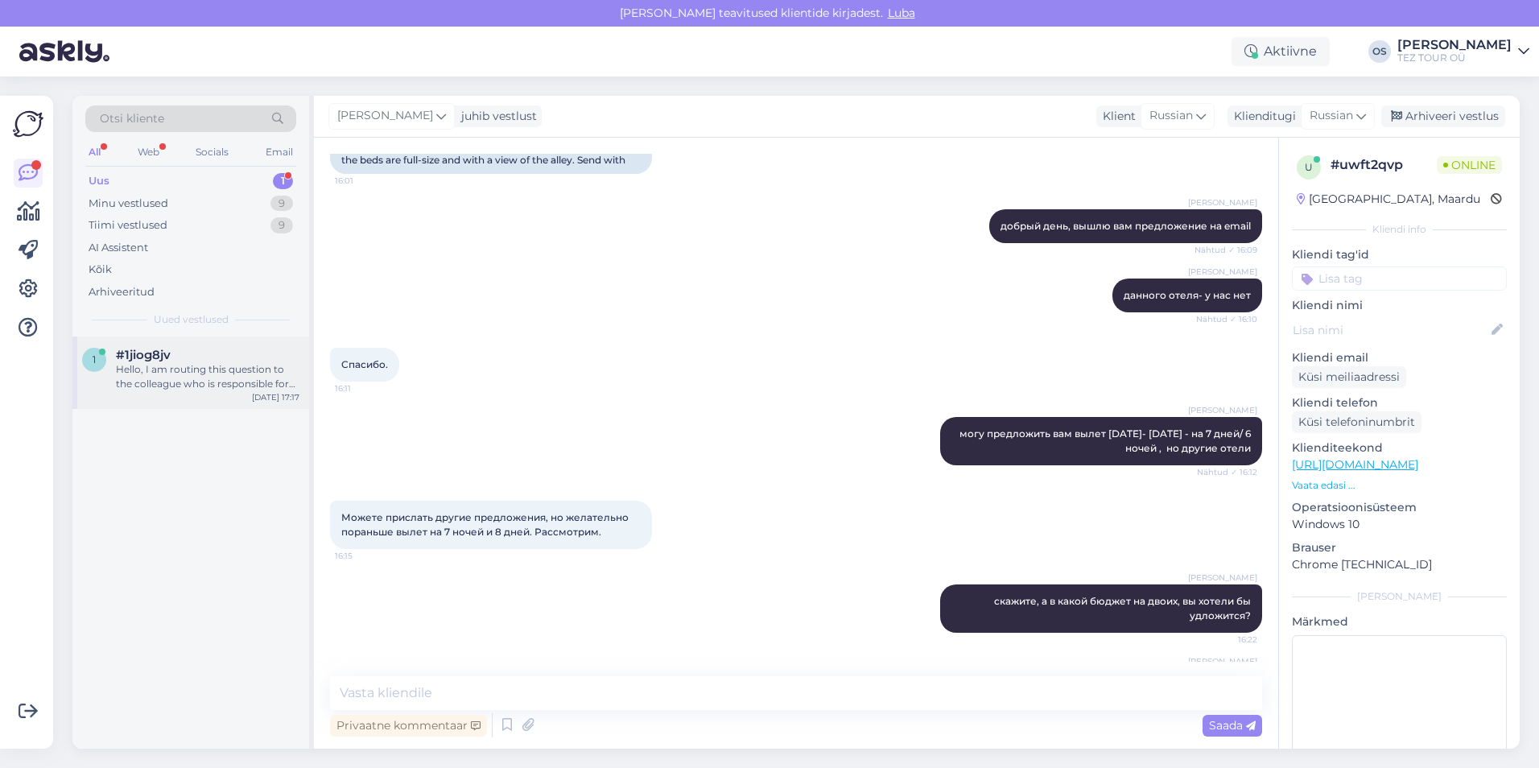
click at [196, 370] on div "Hello, I am routing this question to the colleague who is responsible for this …" at bounding box center [208, 376] width 184 height 29
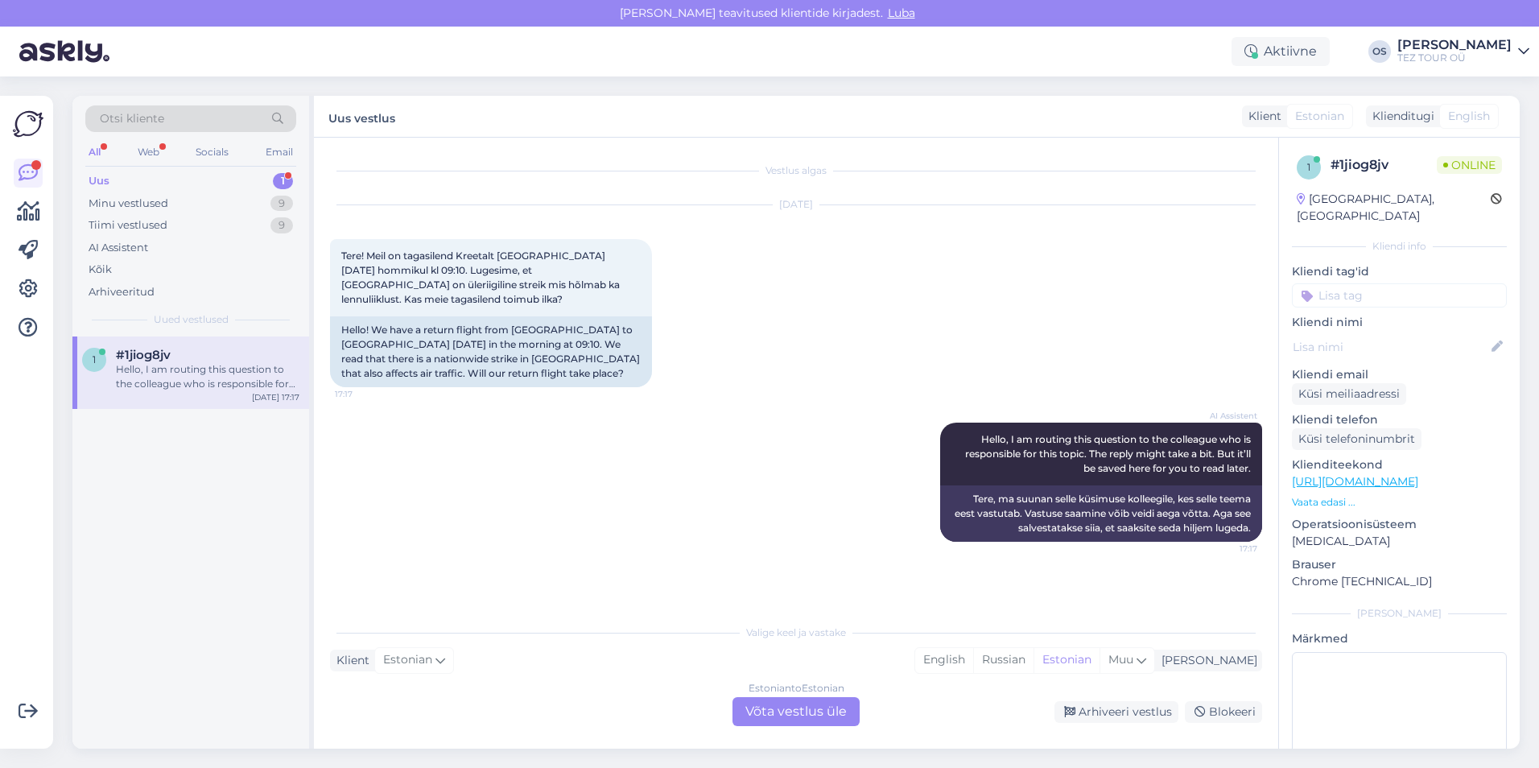
scroll to position [0, 0]
click at [848, 713] on div "Estonian to Estonian Võta vestlus üle" at bounding box center [796, 711] width 127 height 29
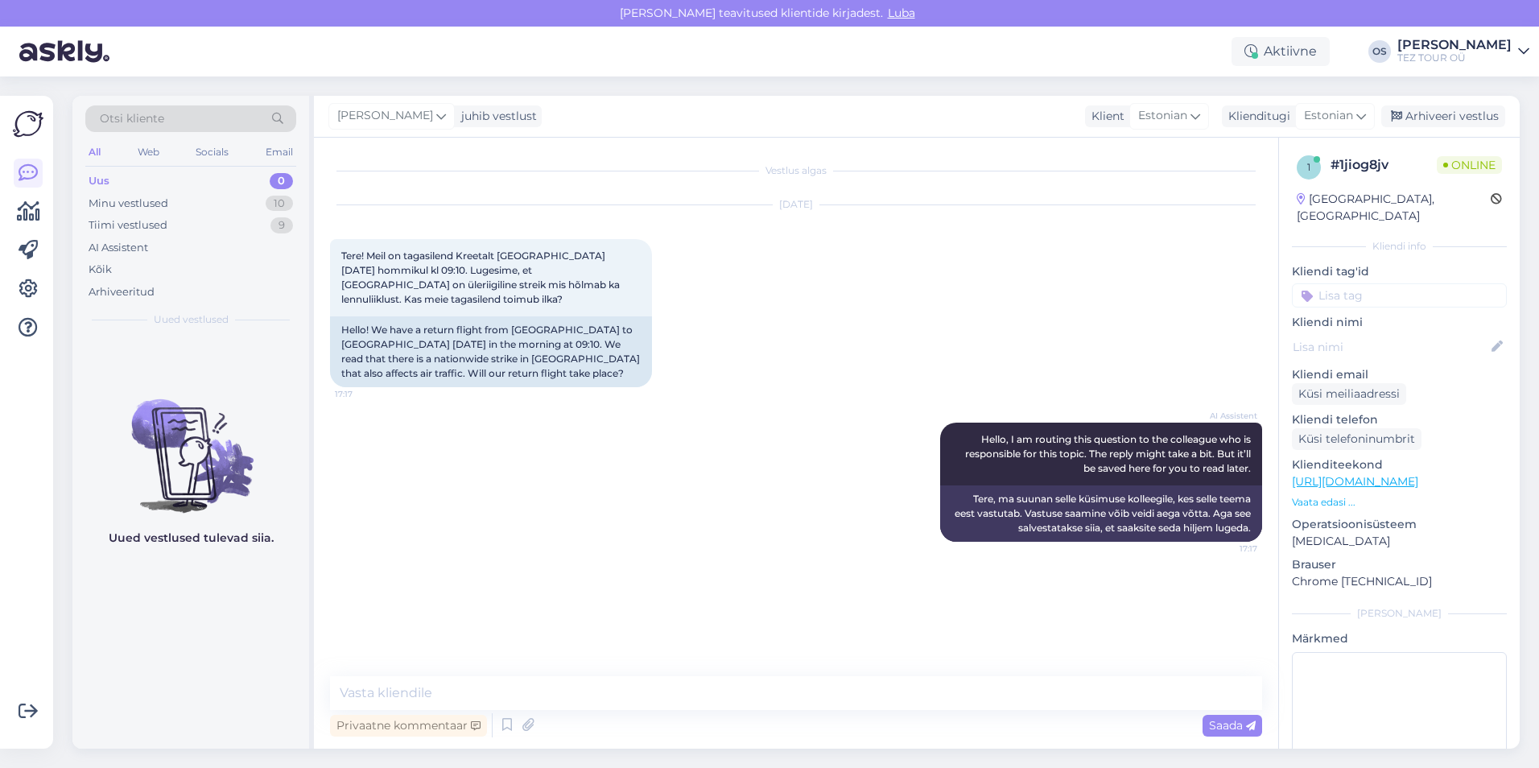
click at [1321, 283] on input at bounding box center [1399, 295] width 215 height 24
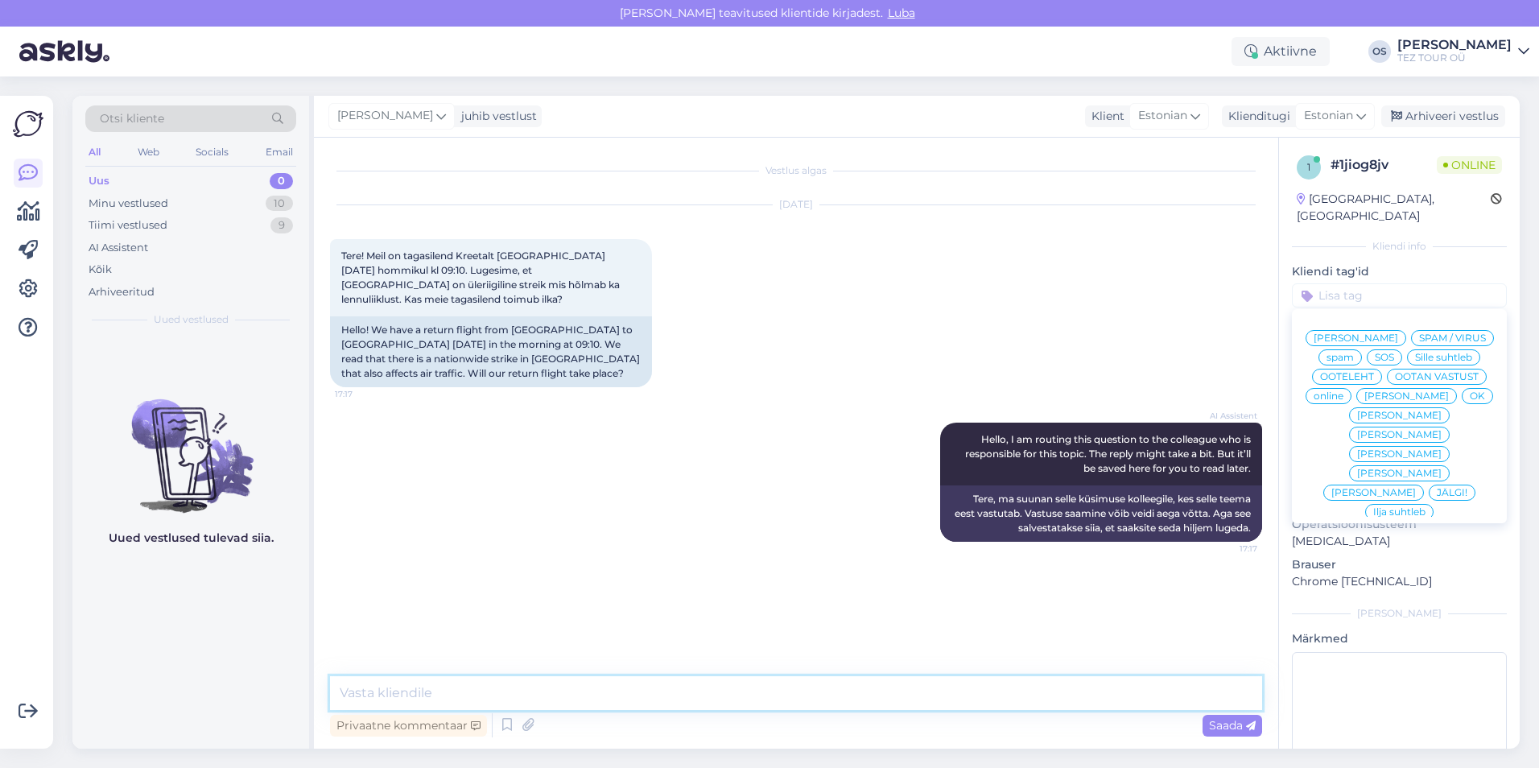
click at [450, 694] on textarea at bounding box center [796, 693] width 932 height 34
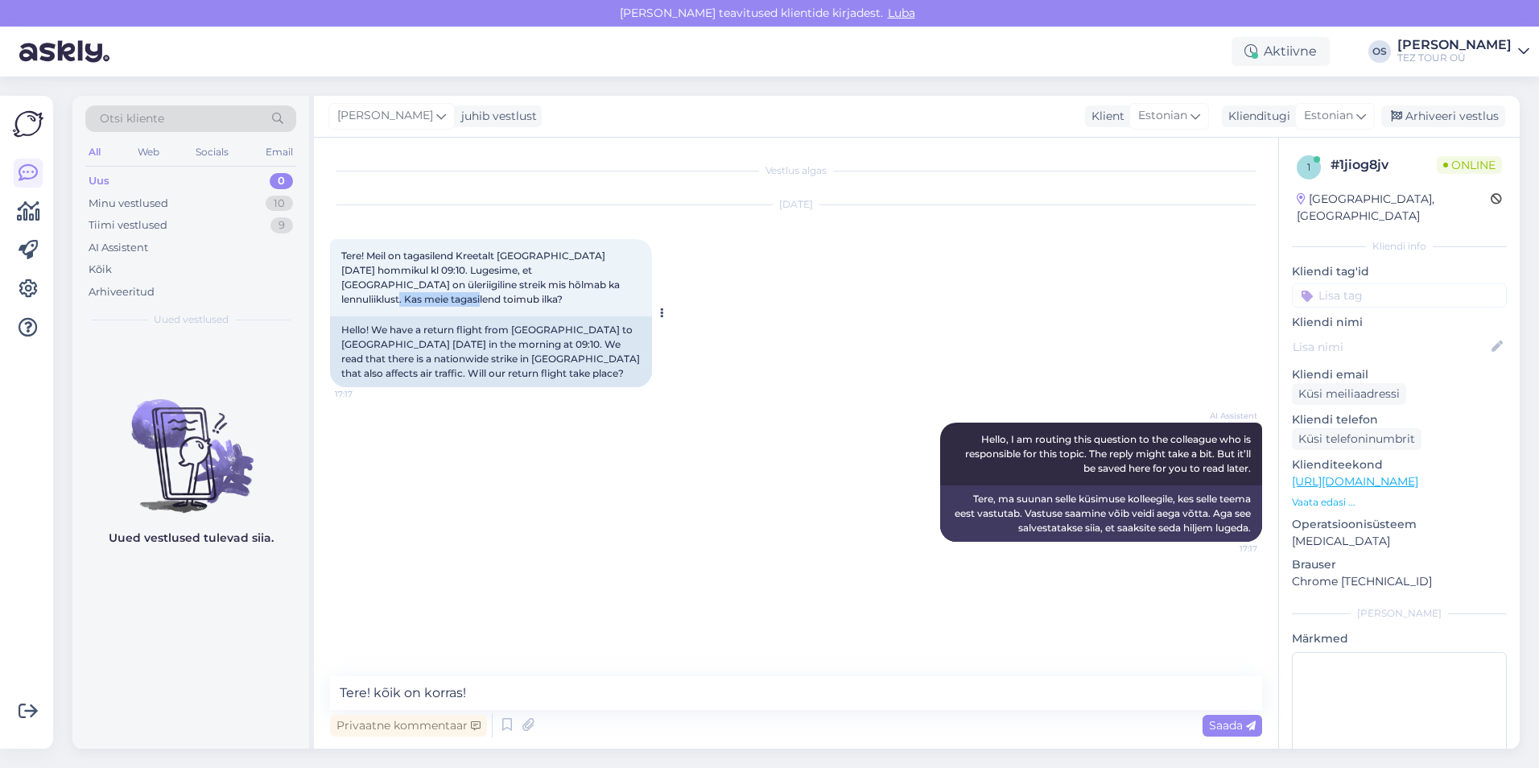
drag, startPoint x: 530, startPoint y: 285, endPoint x: 617, endPoint y: 283, distance: 87.0
click at [617, 283] on span "Tere! Meil on tagasilend Kreetalt [GEOGRAPHIC_DATA] [DATE] hommikul kl 09:10. L…" at bounding box center [481, 278] width 281 height 56
drag, startPoint x: 617, startPoint y: 283, endPoint x: 609, endPoint y: 279, distance: 9.4
copy span "tagasilend toimub"
click at [477, 693] on textarea "Tere! kõik on korras!" at bounding box center [796, 693] width 932 height 34
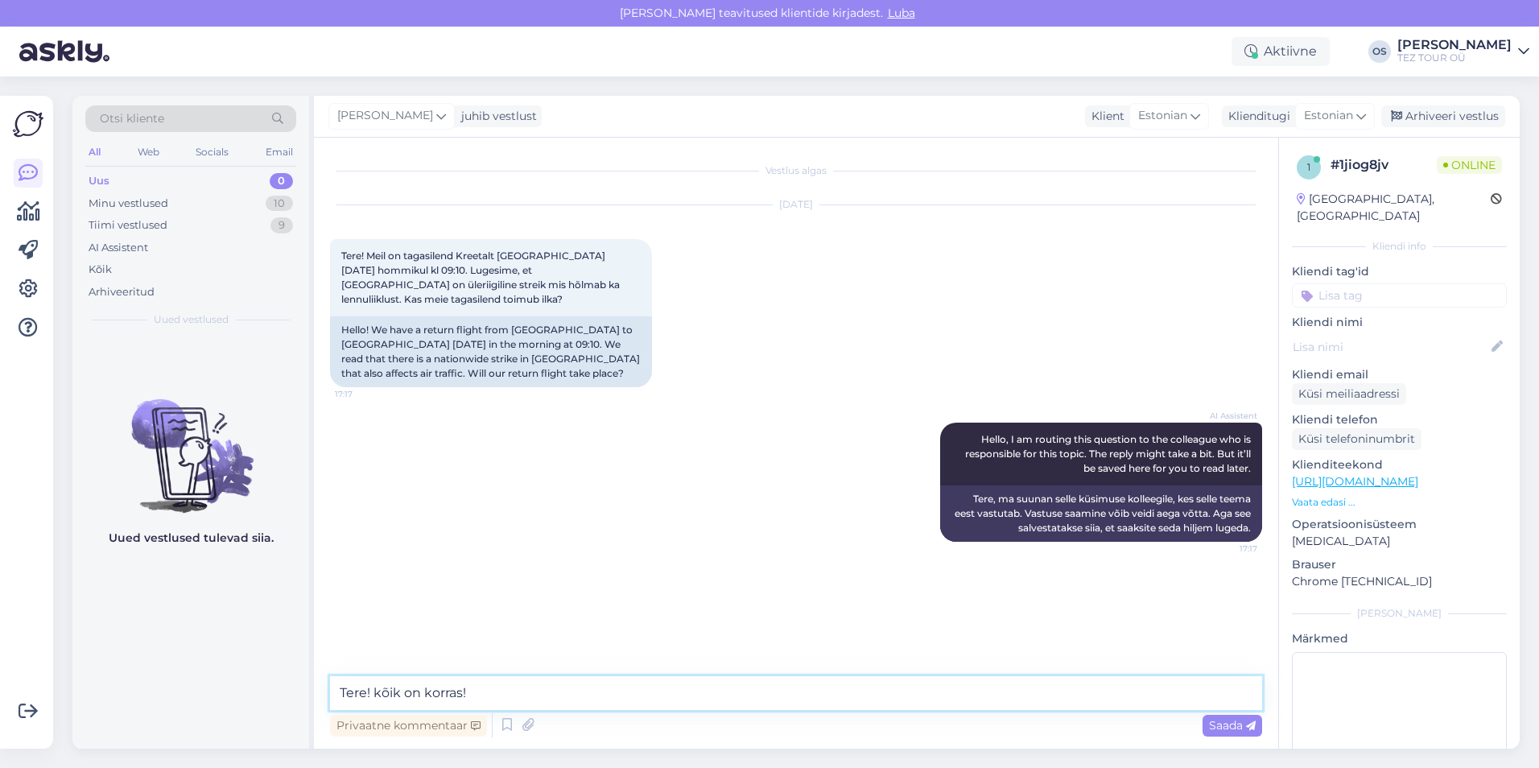
paste textarea "tagasilend toimub"
type textarea "Tere! kõik on korras! tagasilend toimub"
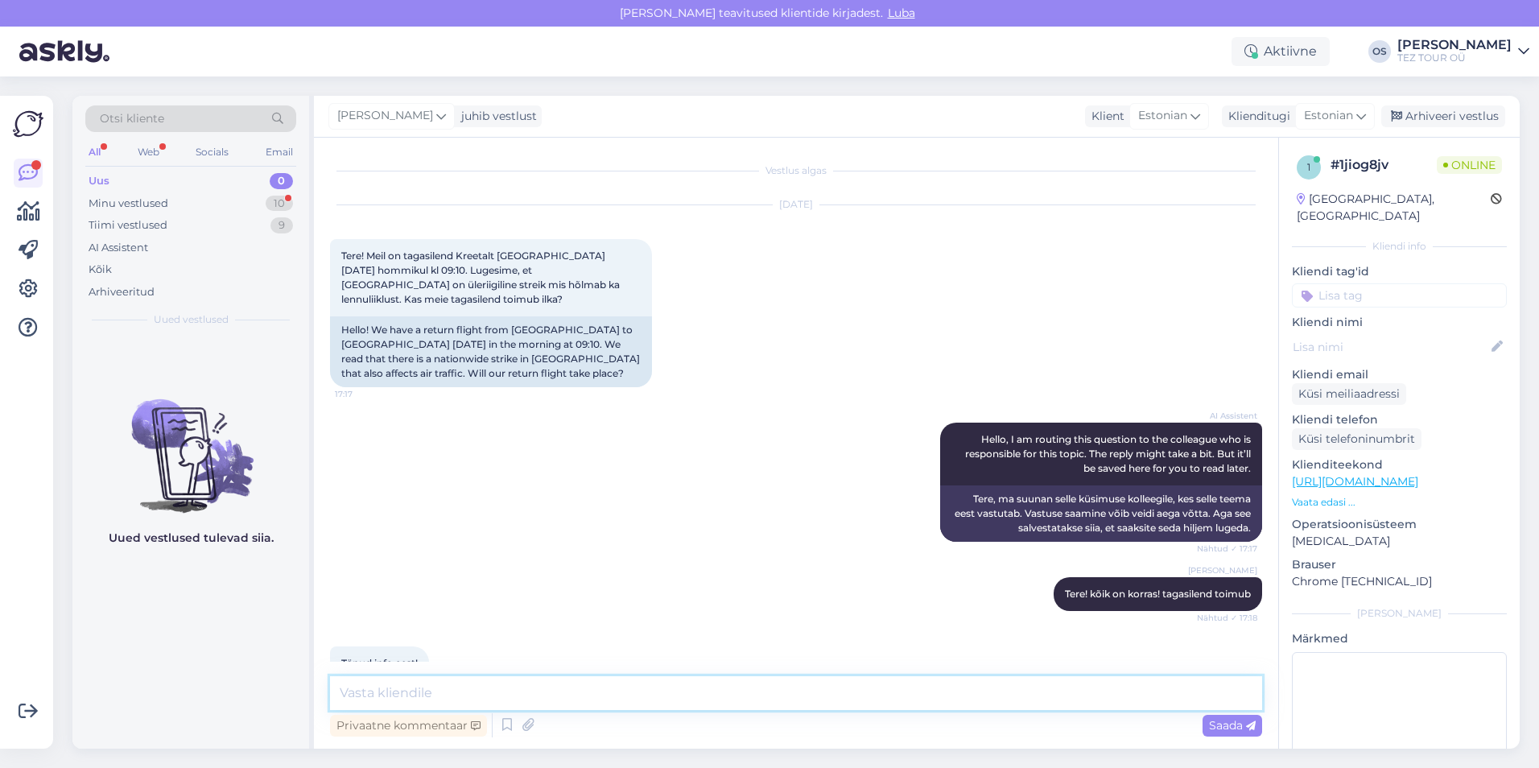
scroll to position [36, 0]
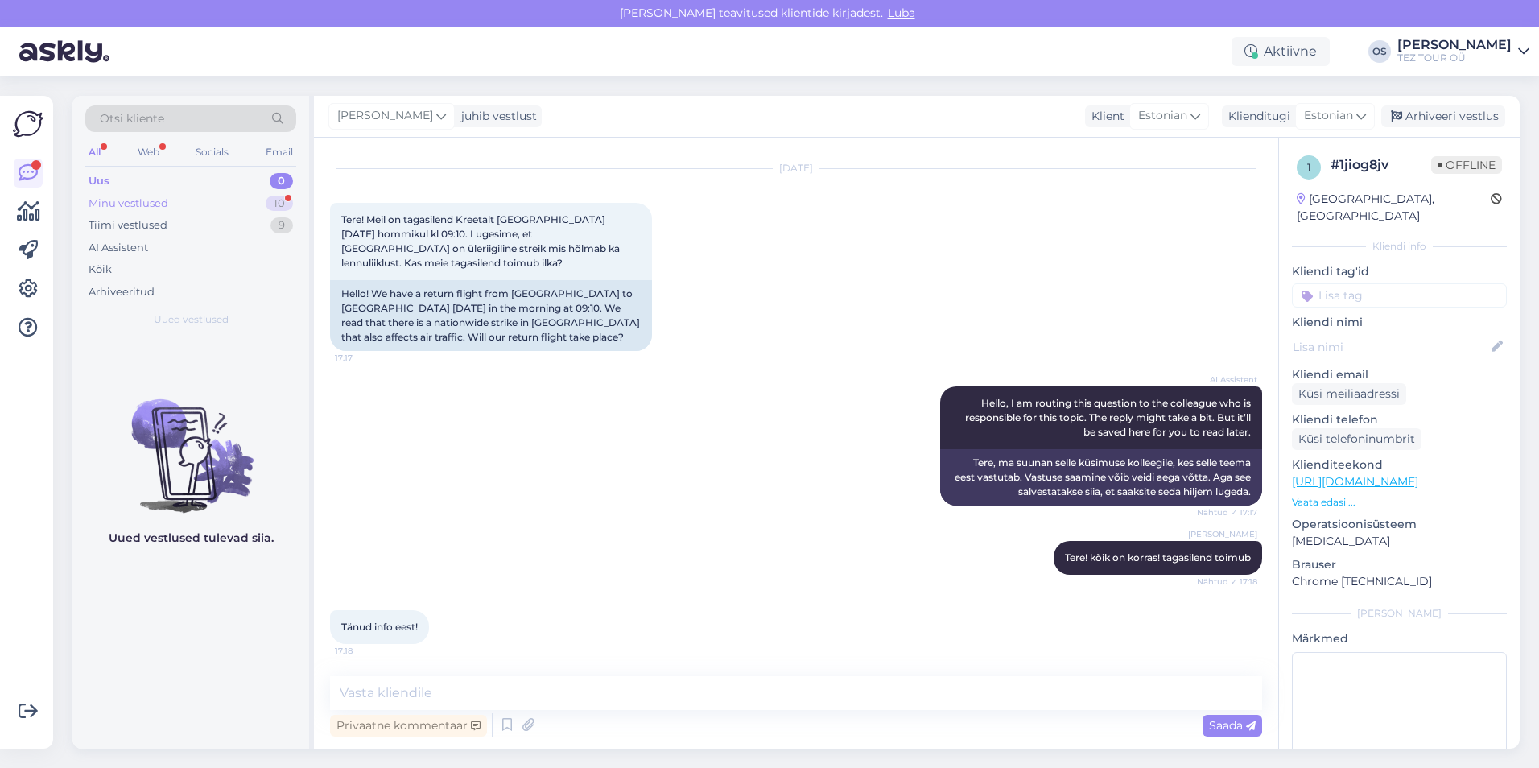
click at [182, 199] on div "Minu vestlused 10" at bounding box center [190, 203] width 211 height 23
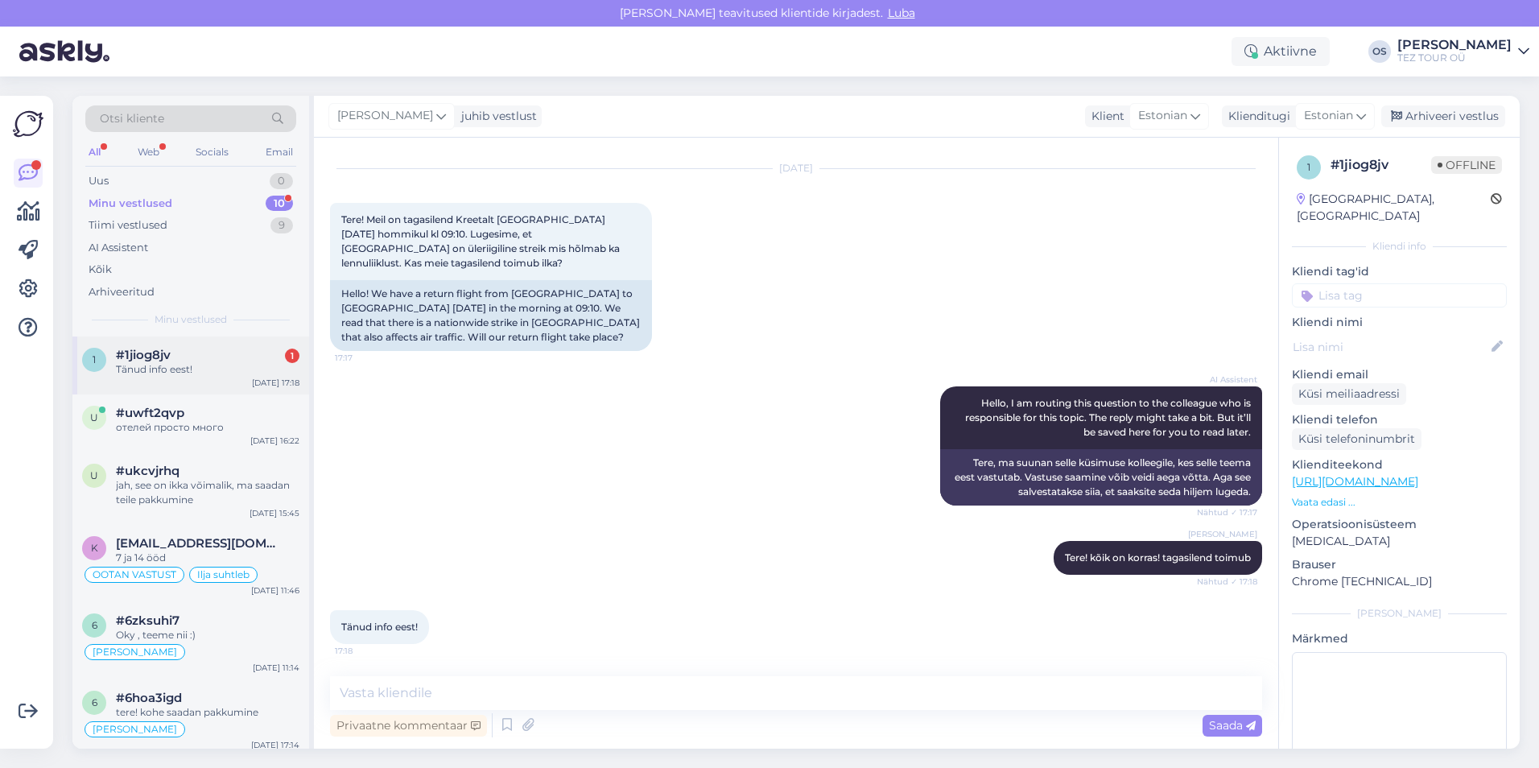
click at [204, 365] on div "Tänud info eest!" at bounding box center [208, 369] width 184 height 14
click at [143, 171] on div "Uus 0" at bounding box center [190, 181] width 211 height 23
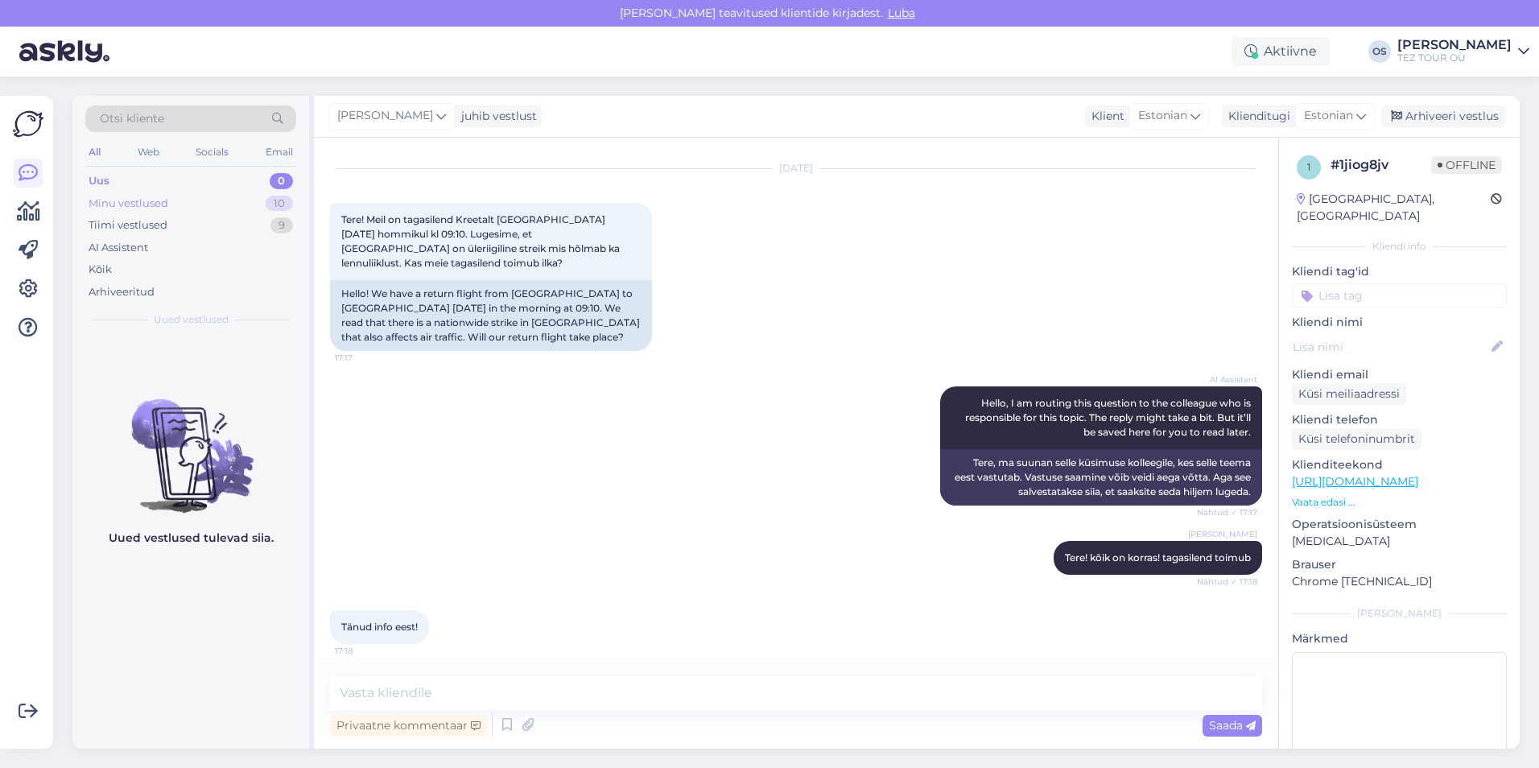
click at [155, 197] on div "Minu vestlused" at bounding box center [129, 204] width 80 height 16
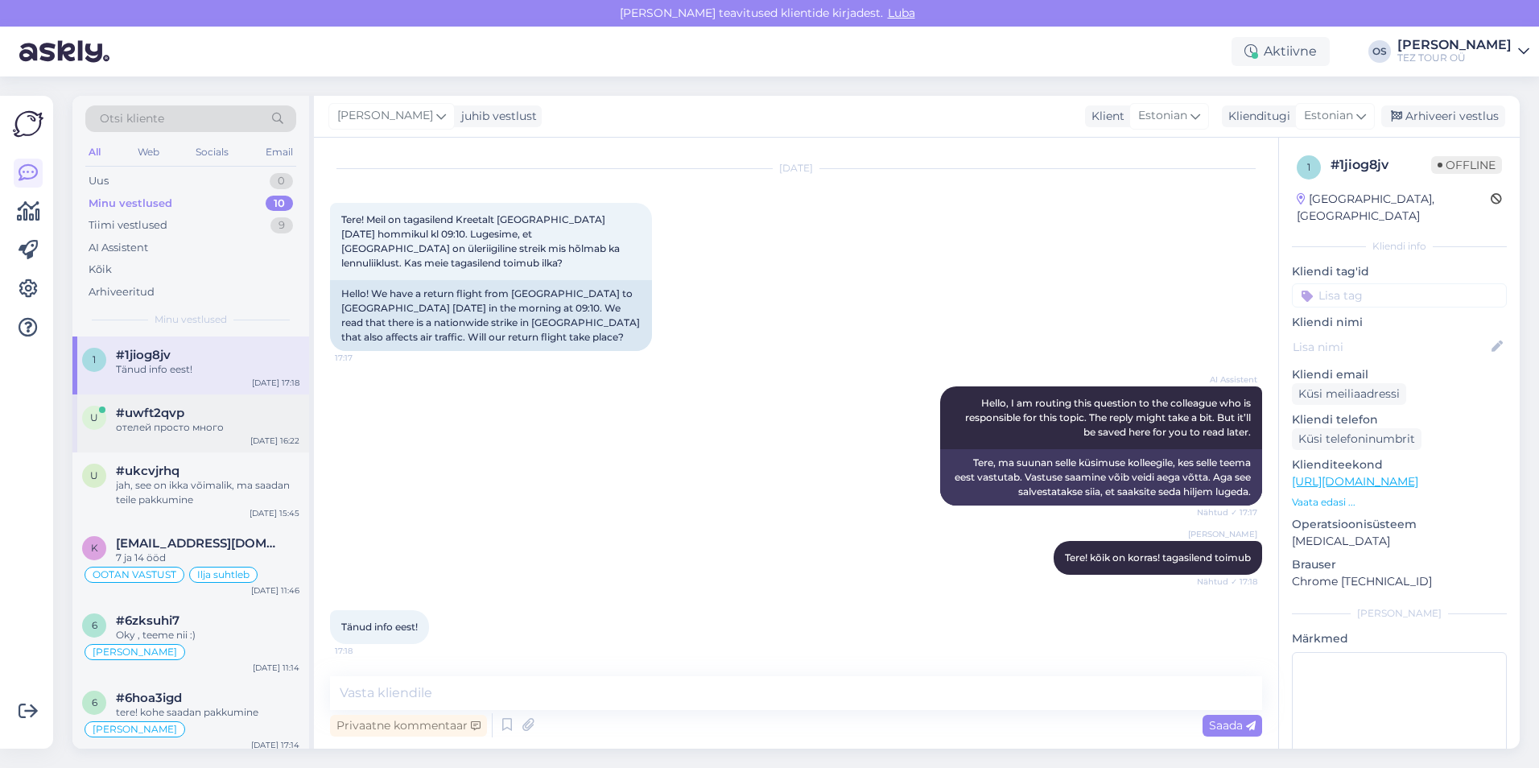
click at [163, 432] on div "отелей просто много" at bounding box center [208, 427] width 184 height 14
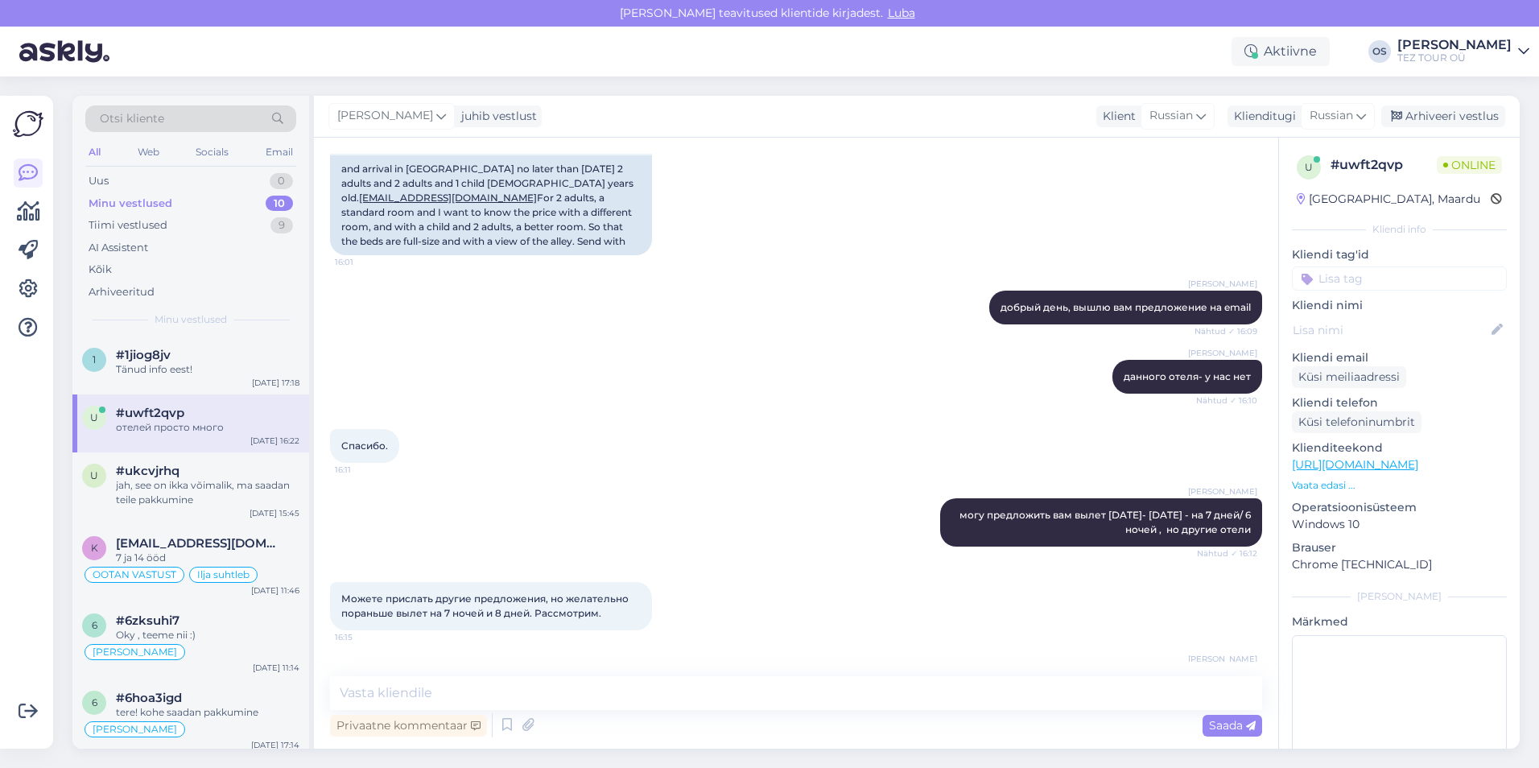
scroll to position [511, 0]
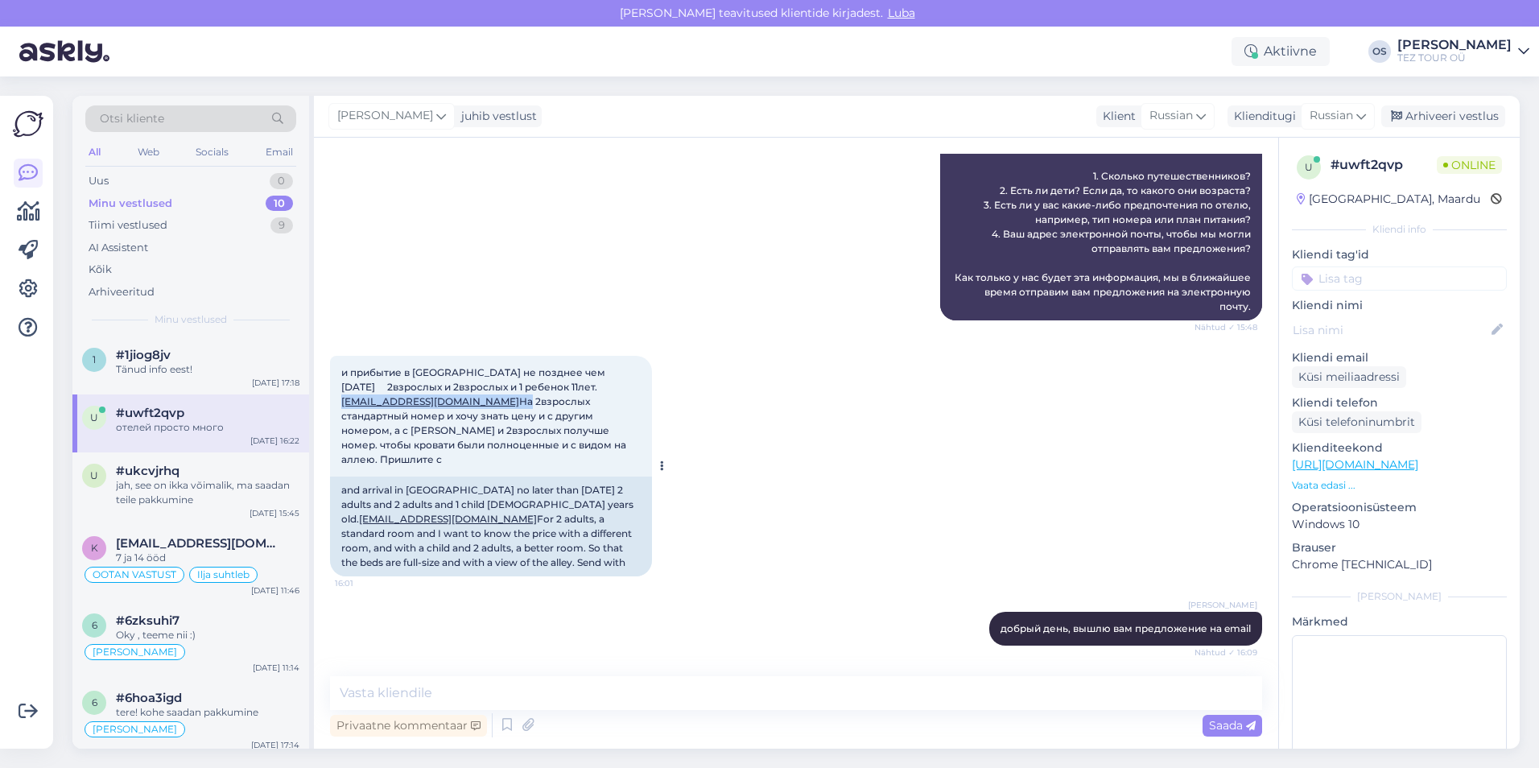
drag, startPoint x: 339, startPoint y: 357, endPoint x: 481, endPoint y: 358, distance: 142.5
click at [481, 358] on div "и прибытие в [GEOGRAPHIC_DATA] не позднее чем [DATE] 2взрослых и 2взрослых и 1 …" at bounding box center [491, 416] width 322 height 121
drag, startPoint x: 481, startPoint y: 358, endPoint x: 468, endPoint y: 354, distance: 14.3
copy span "[EMAIL_ADDRESS][DOMAIN_NAME]"
